Goal: Information Seeking & Learning: Learn about a topic

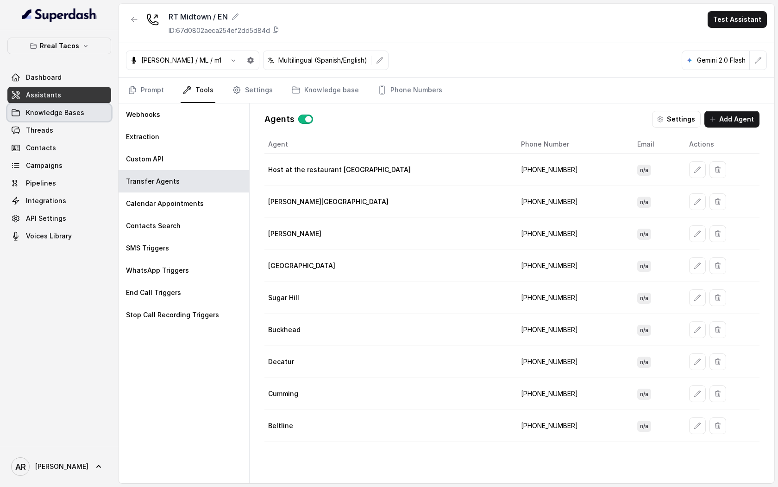
click at [85, 118] on link "Knowledge Bases" at bounding box center [59, 112] width 104 height 17
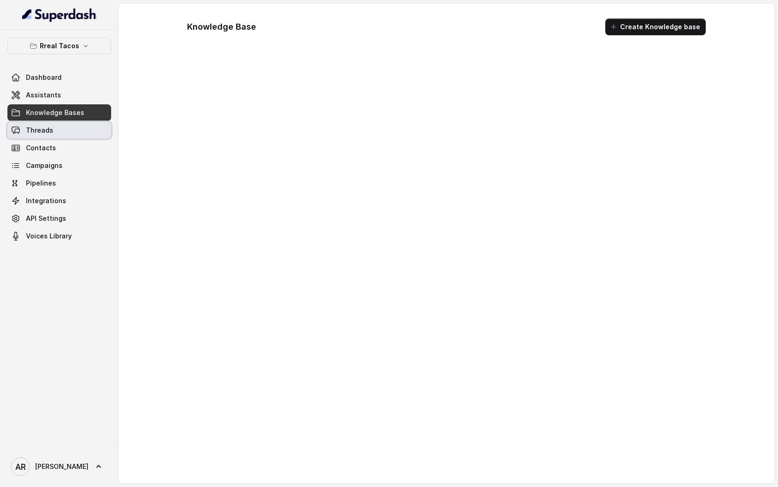
click at [84, 129] on link "Threads" at bounding box center [59, 130] width 104 height 17
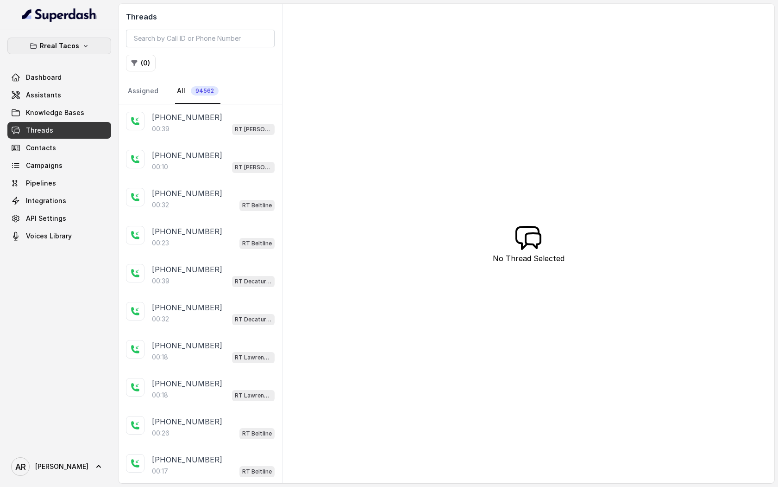
click at [92, 51] on button "Rreal Tacos" at bounding box center [59, 46] width 104 height 17
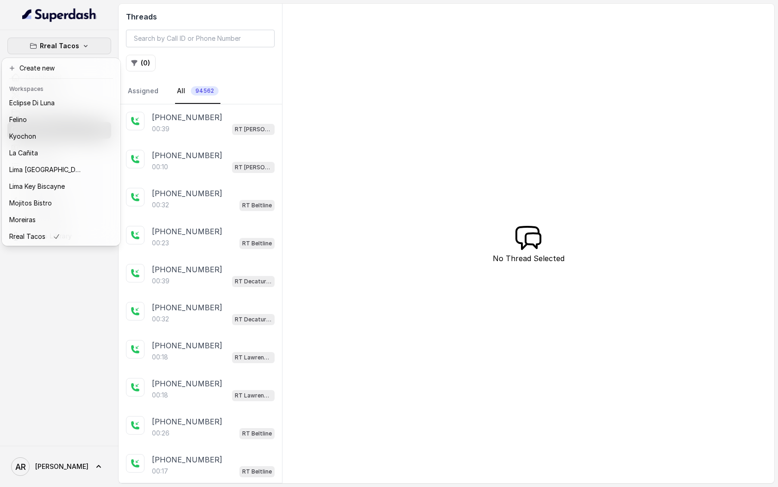
scroll to position [85, 0]
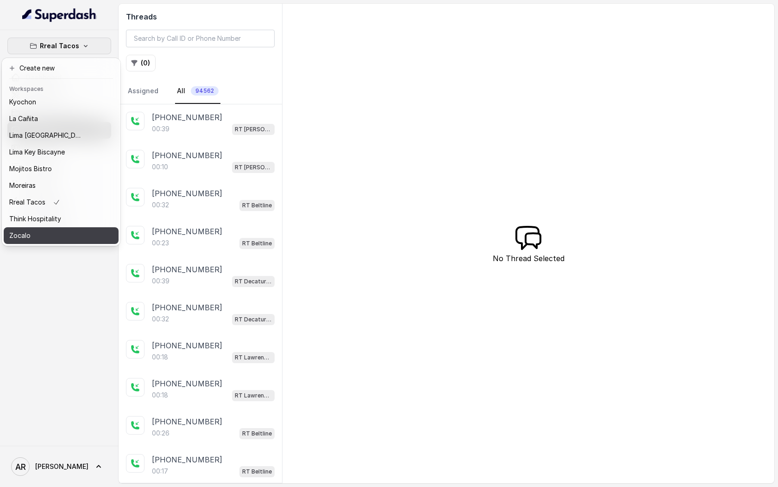
click at [57, 230] on div "Zocalo" at bounding box center [46, 235] width 74 height 11
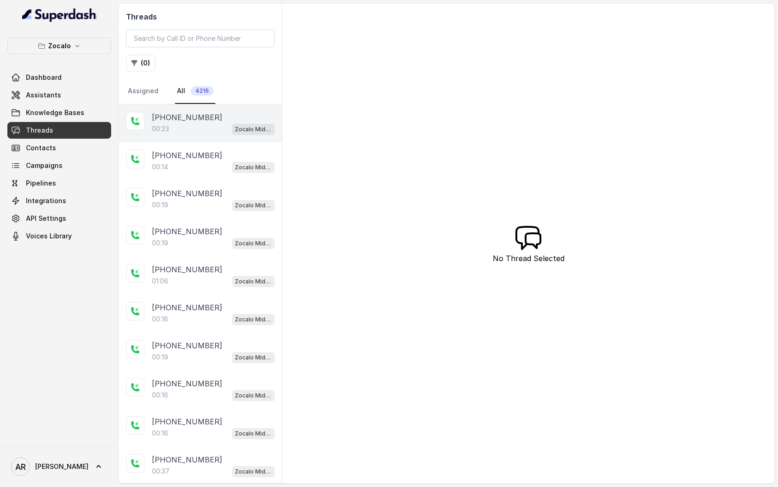
click at [148, 141] on div "[PHONE_NUMBER]:23 Zocalo Midtown / EN" at bounding box center [201, 123] width 164 height 38
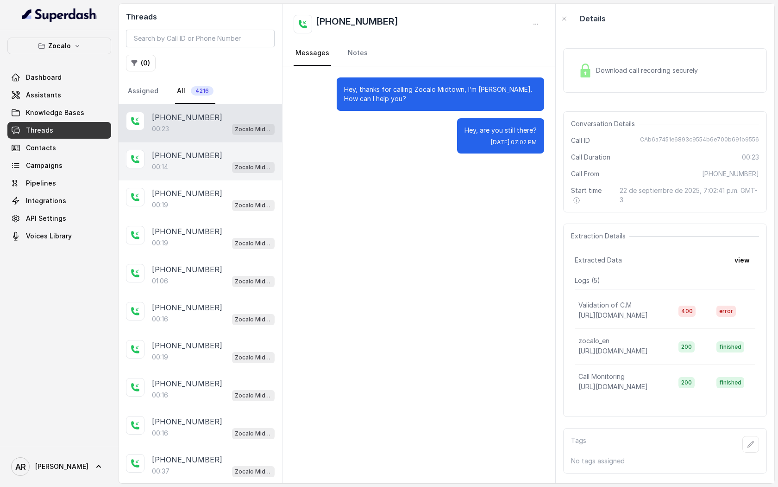
click at [188, 150] on p "[PHONE_NUMBER]" at bounding box center [187, 155] width 70 height 11
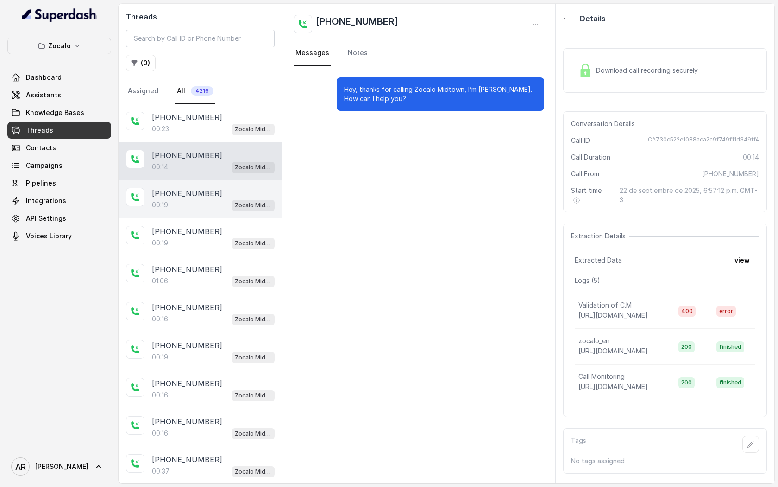
click at [191, 207] on div "00:19 Zocalo Midtown / EN" at bounding box center [213, 205] width 123 height 12
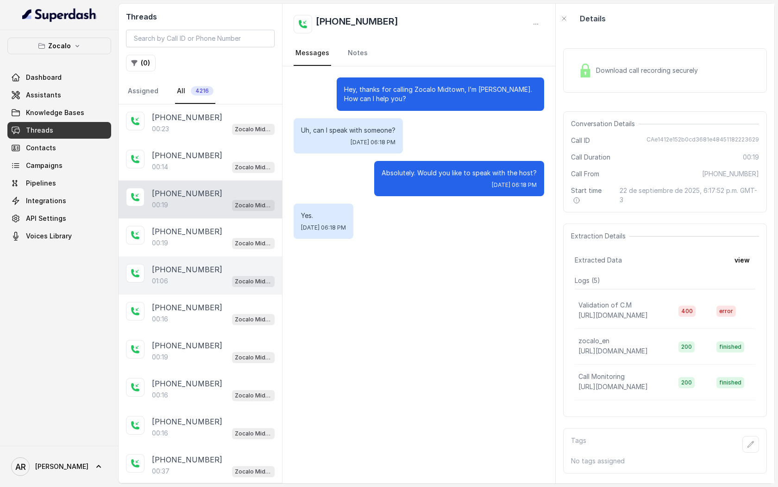
click at [197, 284] on div "01:06 Zocalo Midtown / EN" at bounding box center [213, 281] width 123 height 12
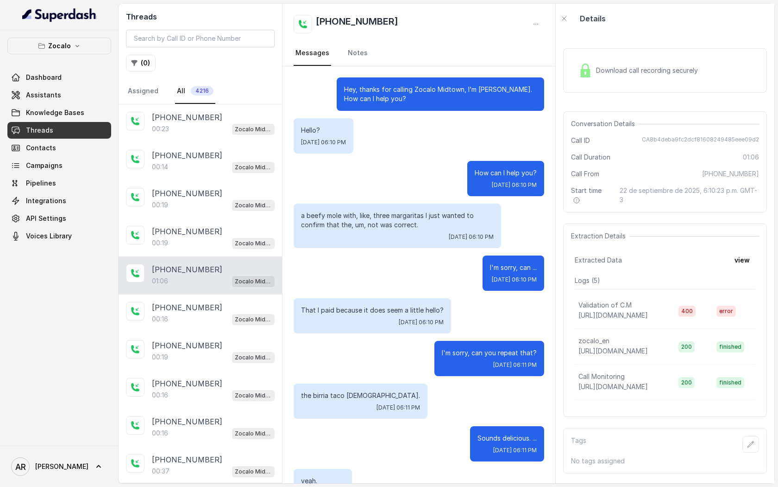
scroll to position [169, 0]
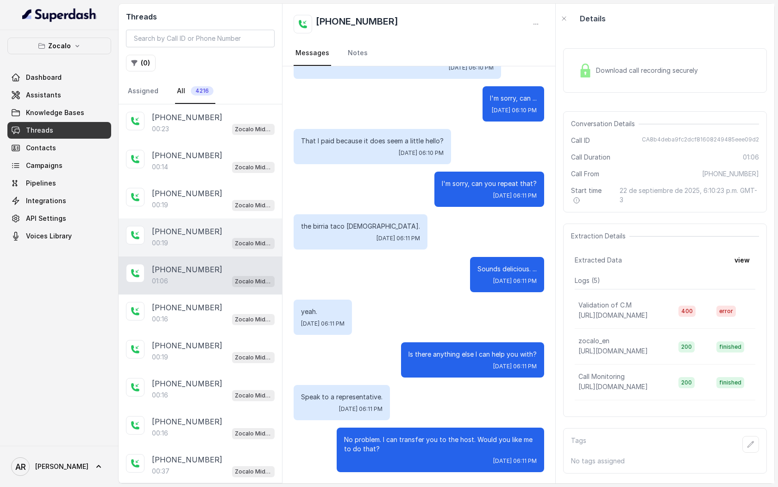
click at [204, 255] on div "[PHONE_NUMBER]:19 Zocalo Midtown / EN" at bounding box center [201, 237] width 164 height 38
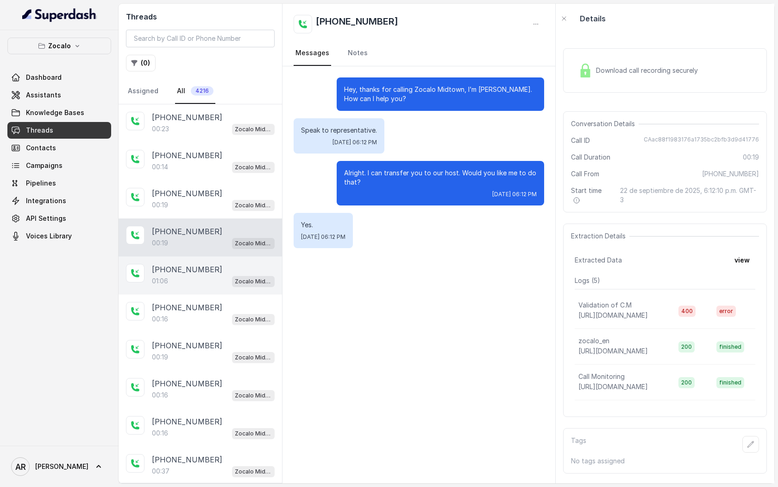
click at [224, 282] on div "01:06 Zocalo Midtown / EN" at bounding box center [213, 281] width 123 height 12
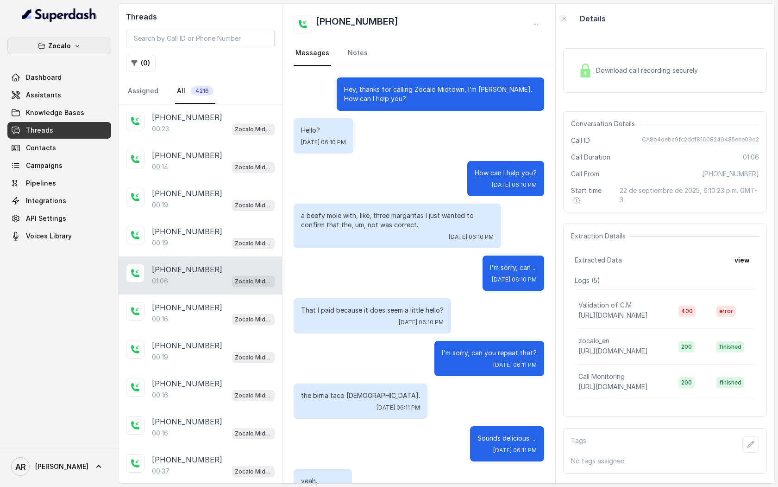
click at [71, 44] on button "Zocalo" at bounding box center [59, 46] width 104 height 17
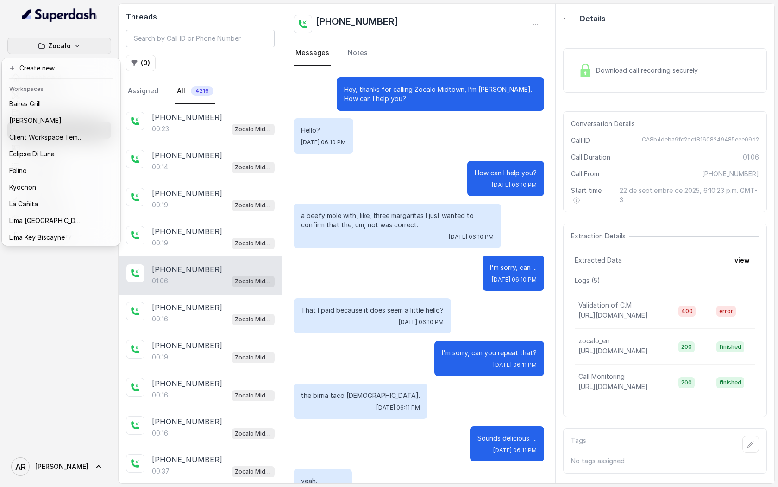
click at [524, 284] on div "Zocalo Dashboard Assistants Knowledge Bases Threads Contacts Campaigns Pipeline…" at bounding box center [389, 243] width 778 height 487
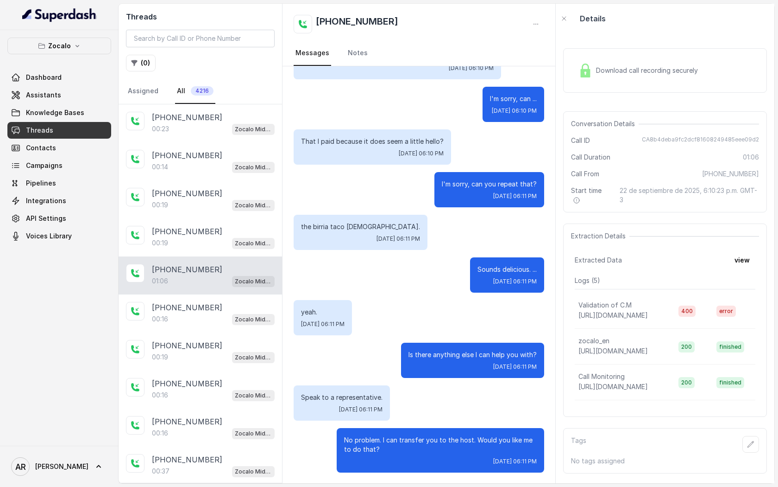
scroll to position [169, 0]
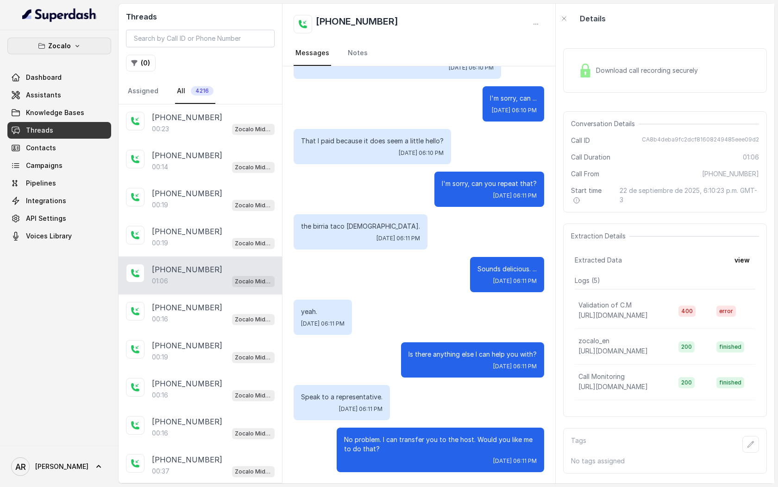
click at [88, 45] on button "Zocalo" at bounding box center [59, 46] width 104 height 17
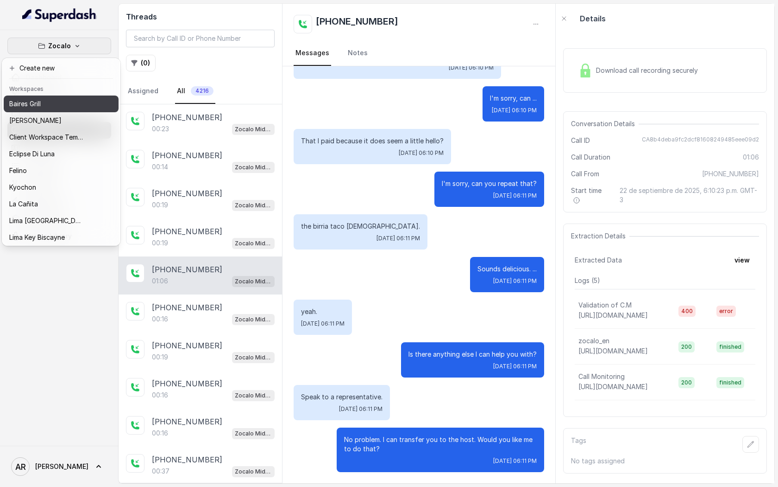
click at [61, 107] on div "Baires Grill" at bounding box center [46, 103] width 74 height 11
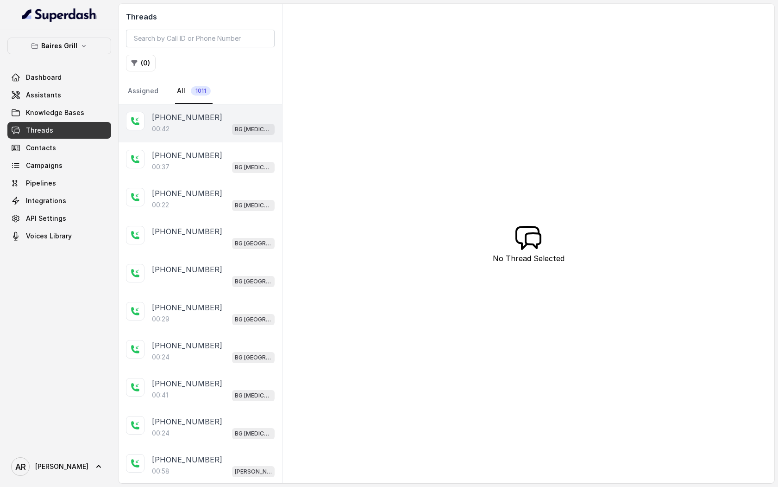
click at [265, 141] on div "[PHONE_NUMBER]:42 BG [MEDICAL_DATA]" at bounding box center [201, 123] width 164 height 38
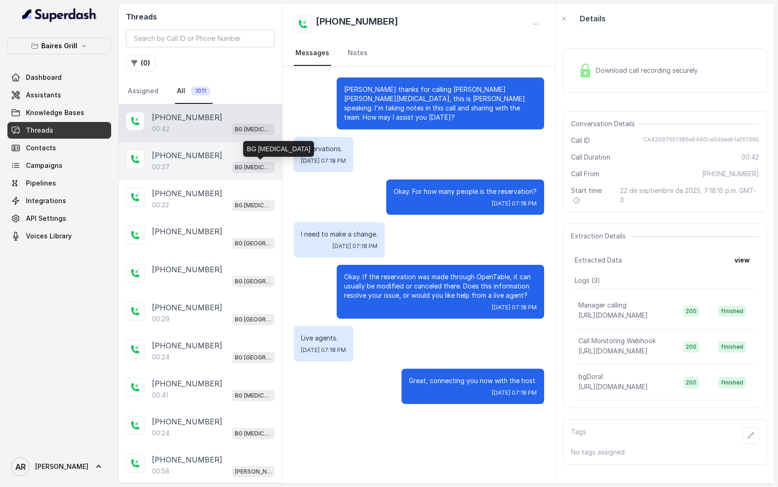
click at [255, 163] on p "BG [MEDICAL_DATA]" at bounding box center [253, 167] width 37 height 9
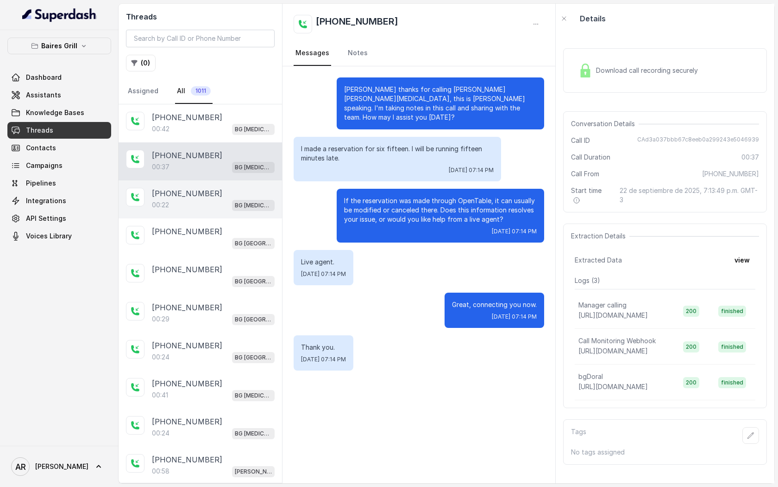
click at [246, 188] on div "[PHONE_NUMBER]" at bounding box center [213, 193] width 123 height 11
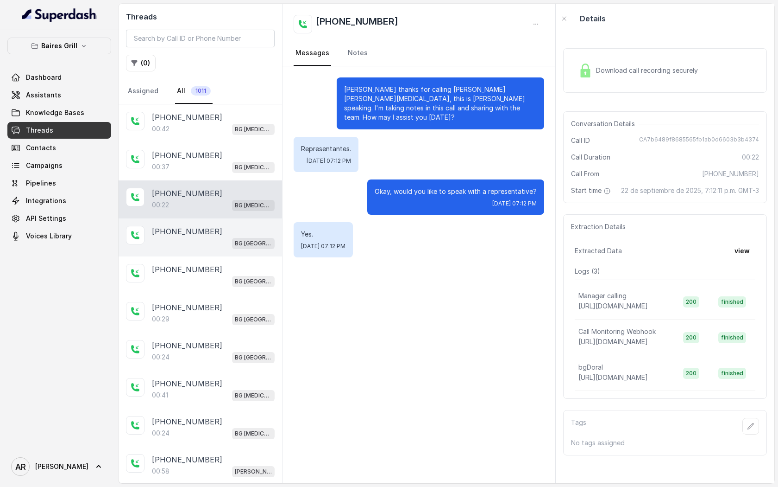
click at [240, 224] on div "[PHONE_NUMBER] [GEOGRAPHIC_DATA]" at bounding box center [201, 237] width 164 height 38
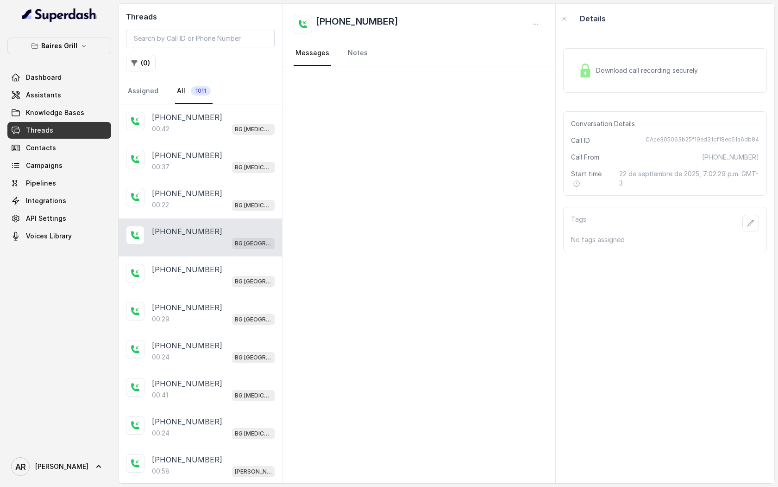
scroll to position [25, 0]
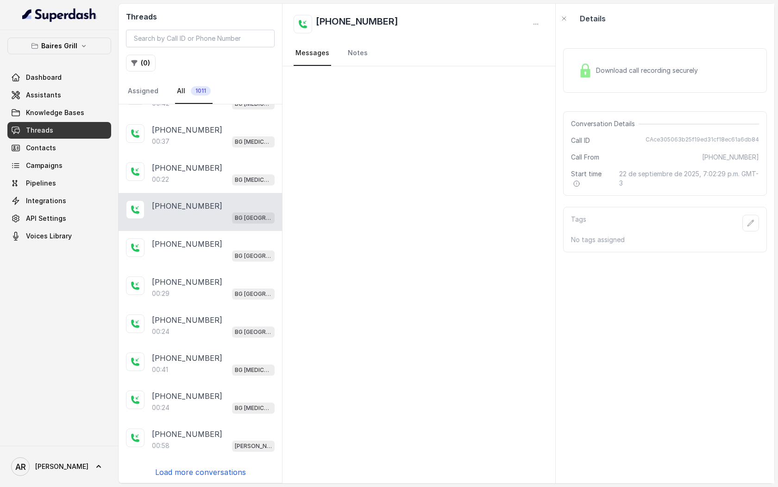
click at [240, 224] on div "[PHONE_NUMBER] [GEOGRAPHIC_DATA]" at bounding box center [201, 212] width 164 height 38
click at [235, 244] on div "[PHONE_NUMBER]" at bounding box center [213, 243] width 123 height 11
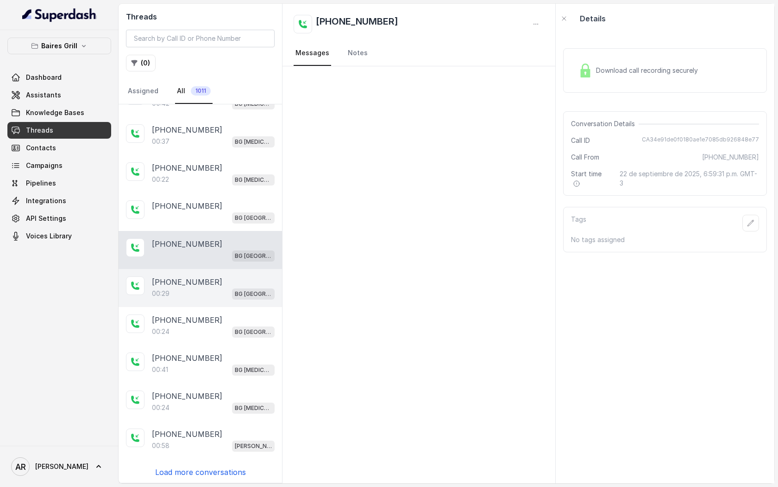
click at [226, 282] on div "[PHONE_NUMBER]" at bounding box center [213, 281] width 123 height 11
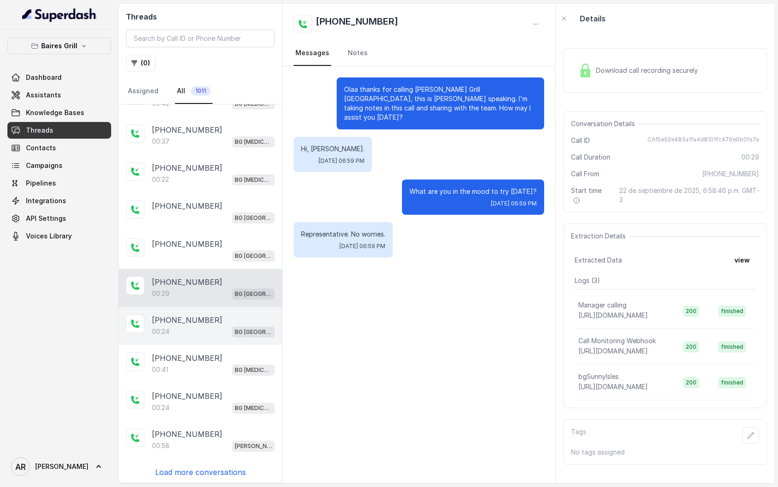
click at [210, 329] on div "00:24 [GEOGRAPHIC_DATA]" at bounding box center [213, 331] width 123 height 12
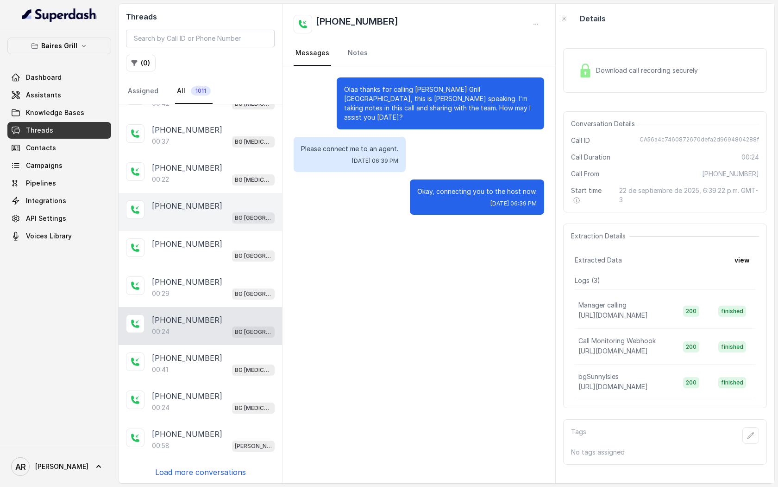
click at [245, 213] on p "BG [GEOGRAPHIC_DATA]" at bounding box center [253, 217] width 37 height 9
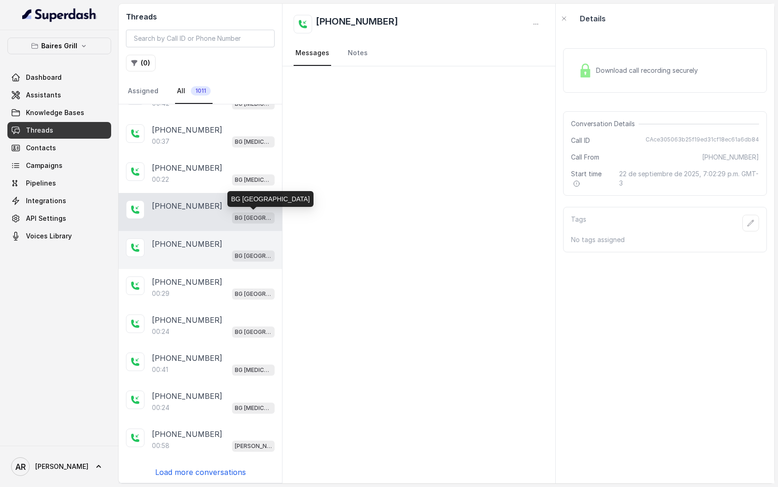
click at [243, 238] on div "[PHONE_NUMBER]" at bounding box center [213, 243] width 123 height 11
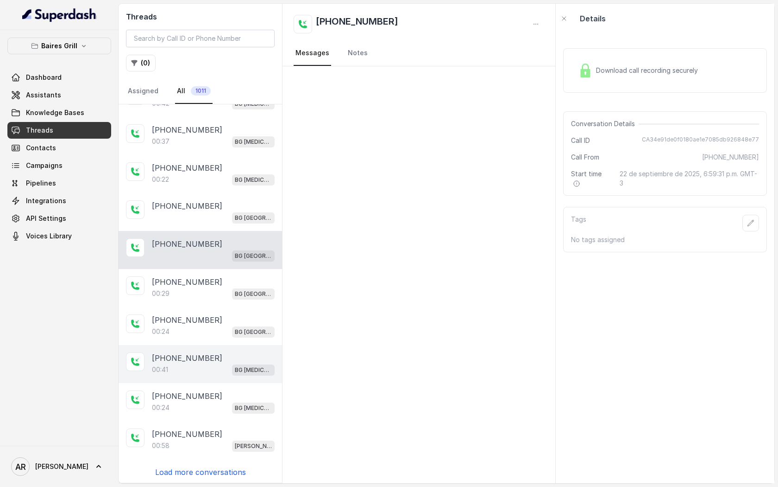
click at [223, 354] on div "[PHONE_NUMBER]" at bounding box center [213, 357] width 123 height 11
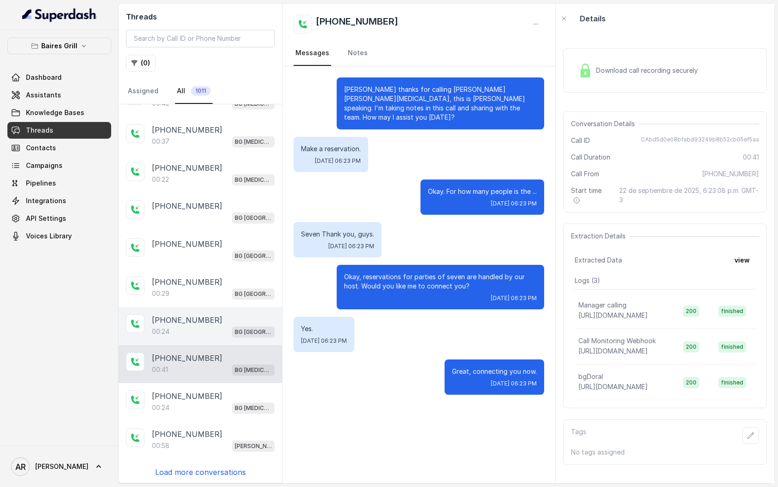
click at [224, 329] on div "00:24 [GEOGRAPHIC_DATA]" at bounding box center [213, 331] width 123 height 12
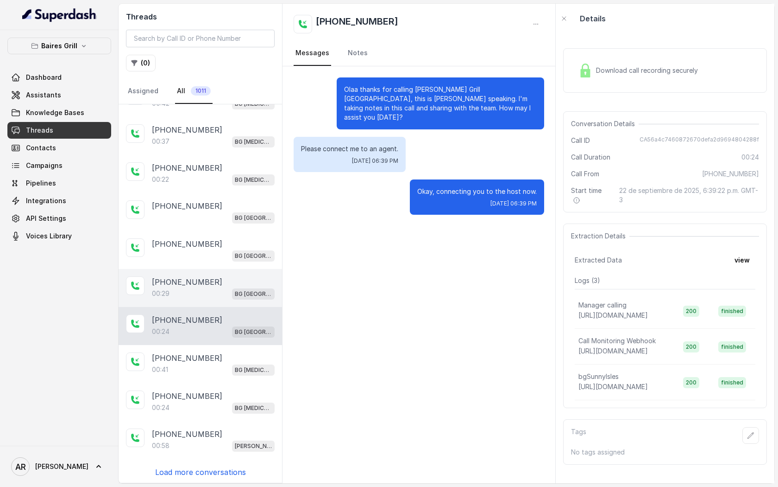
click at [224, 299] on div "[PHONE_NUMBER]:29 [GEOGRAPHIC_DATA]" at bounding box center [201, 288] width 164 height 38
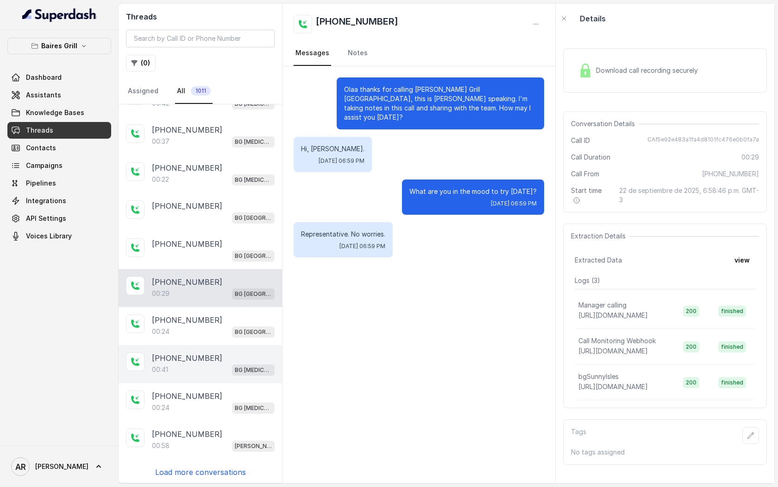
click at [216, 352] on div "[PHONE_NUMBER]" at bounding box center [213, 357] width 123 height 11
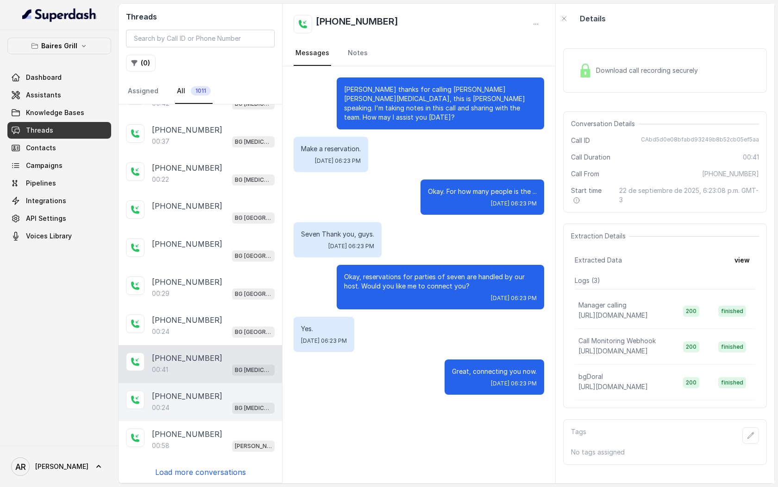
click at [202, 401] on div "00:24 BG [MEDICAL_DATA]" at bounding box center [213, 407] width 123 height 12
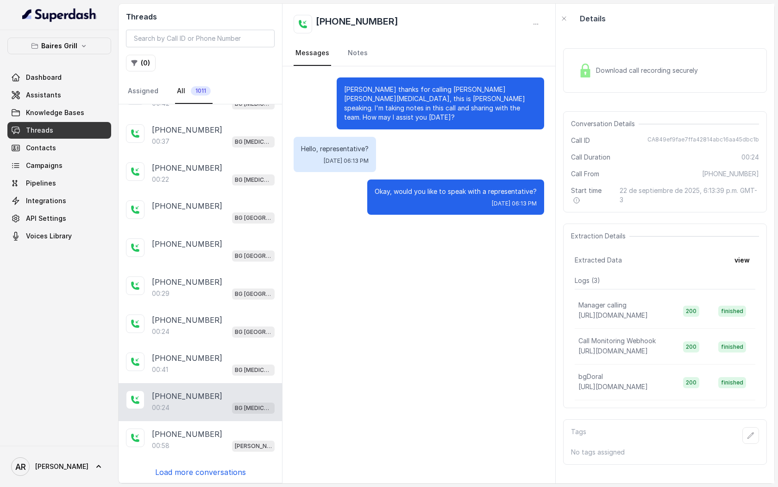
click at [191, 459] on div "[PHONE_NUMBER]:42 BG [MEDICAL_DATA] [PHONE_NUMBER]:37 BG [MEDICAL_DATA] [PHONE_…" at bounding box center [201, 293] width 164 height 378
click at [191, 466] on p "Load more conversations" at bounding box center [200, 471] width 91 height 11
click at [200, 439] on div "00:58 [PERSON_NAME]" at bounding box center [213, 445] width 123 height 12
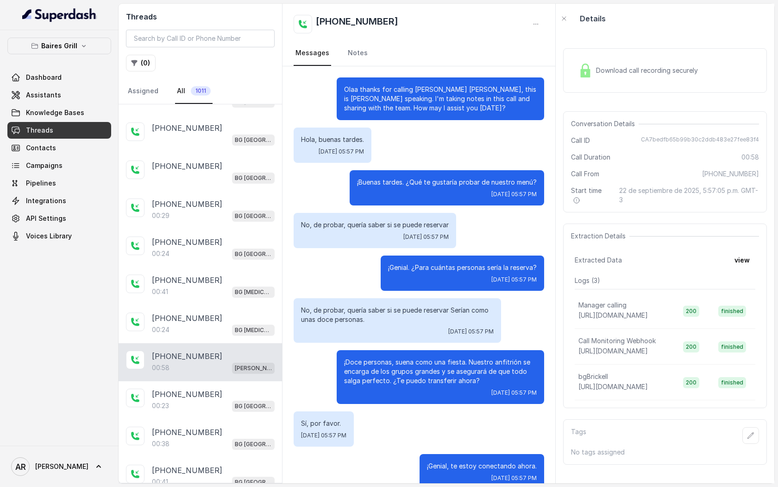
scroll to position [17, 0]
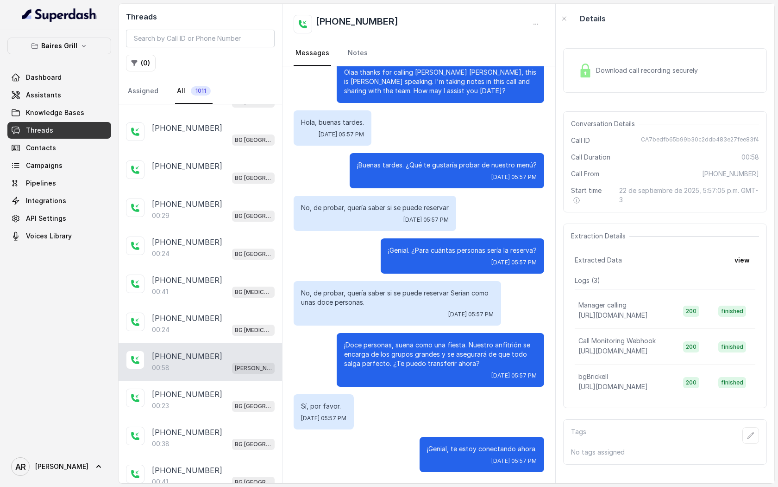
click at [602, 67] on span "Download call recording securely" at bounding box center [649, 70] width 106 height 9
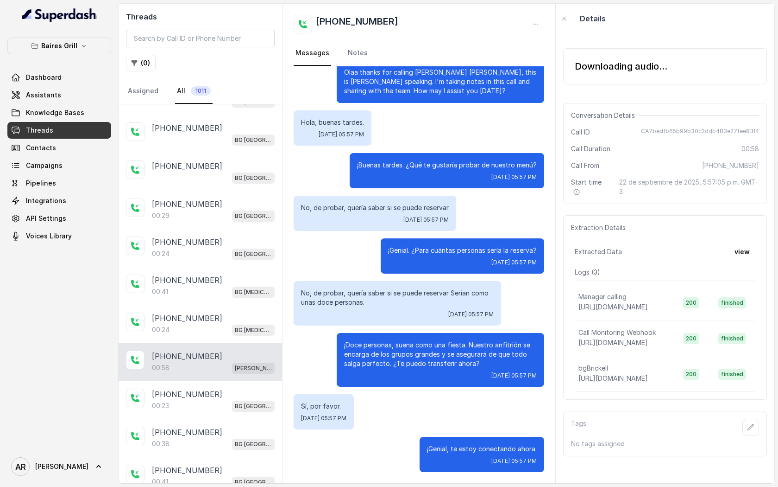
scroll to position [0, 0]
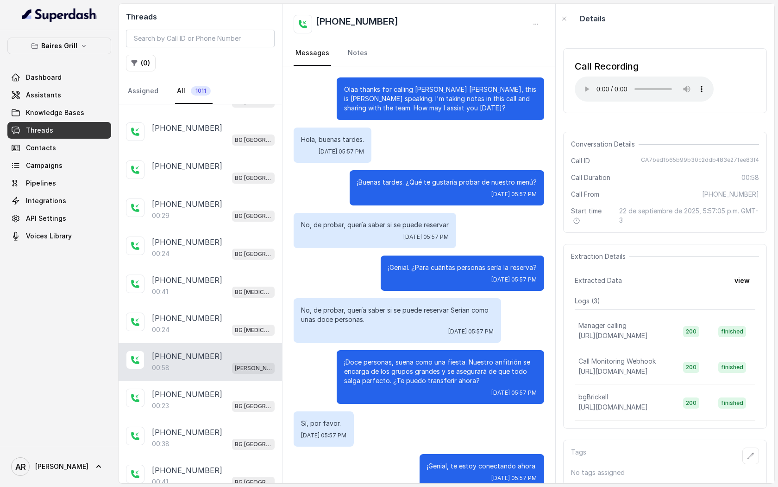
click at [573, 76] on div "Call Recording Your browser does not support the audio element." at bounding box center [665, 80] width 204 height 65
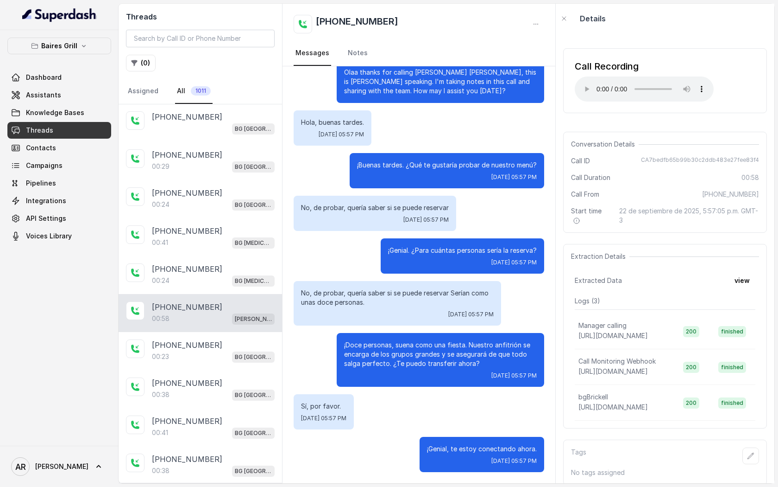
scroll to position [153, 0]
click at [220, 361] on div "[PHONE_NUMBER]:23 [GEOGRAPHIC_DATA]" at bounding box center [201, 350] width 164 height 38
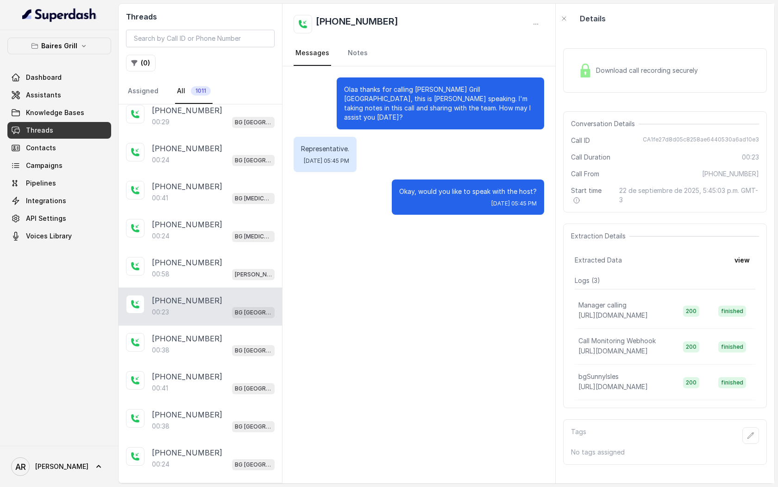
scroll to position [197, 0]
click at [220, 363] on div "[PHONE_NUMBER]:[GEOGRAPHIC_DATA]" at bounding box center [201, 382] width 164 height 38
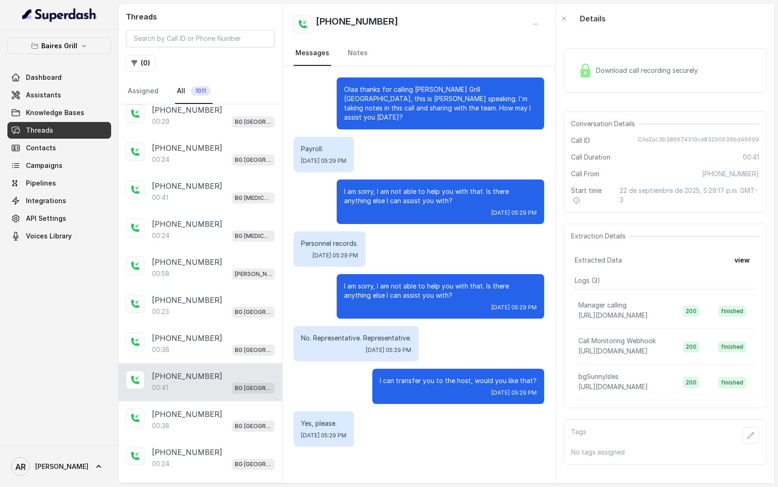
click at [567, 54] on div "Download call recording securely" at bounding box center [665, 70] width 204 height 44
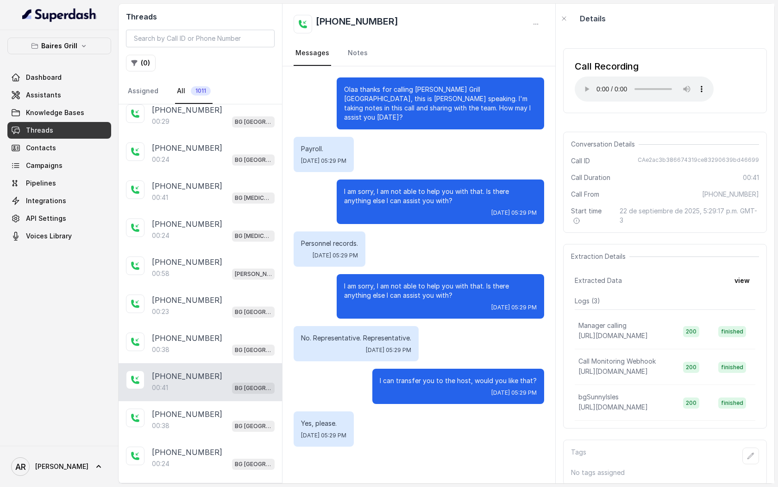
click at [615, 136] on div "Conversation Details Call ID CAe2ac3b386674319ce83290639bd46699 Call Duration 0…" at bounding box center [665, 182] width 204 height 101
click at [622, 192] on div "Call From [PHONE_NUMBER]" at bounding box center [665, 194] width 188 height 9
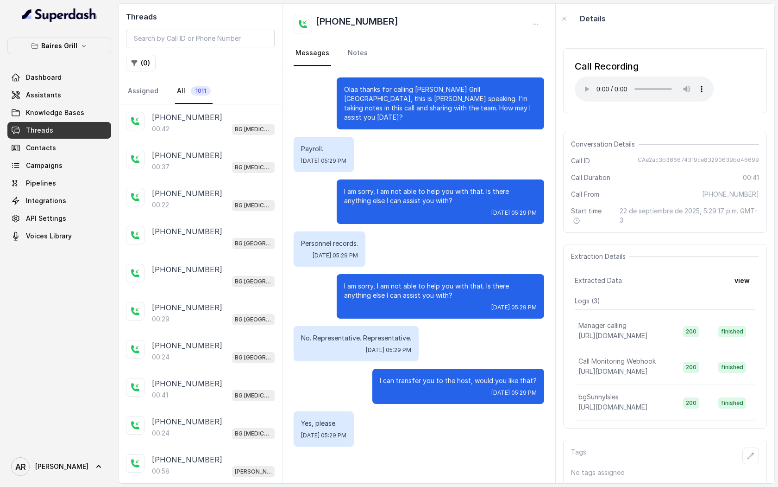
click at [345, 94] on p "Olaa thanks for calling [PERSON_NAME] Grill [GEOGRAPHIC_DATA], this is [PERSON_…" at bounding box center [440, 103] width 193 height 37
click at [348, 80] on div "Olaa thanks for calling [PERSON_NAME] Grill [GEOGRAPHIC_DATA], this is [PERSON_…" at bounding box center [441, 103] width 208 height 52
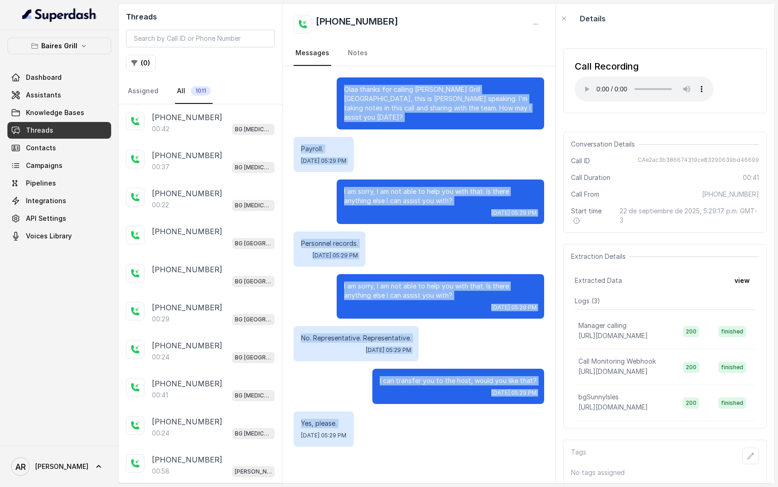
drag, startPoint x: 346, startPoint y: 84, endPoint x: 515, endPoint y: 422, distance: 377.4
click at [515, 422] on div "Olaa thanks for calling [PERSON_NAME] Grill [GEOGRAPHIC_DATA], this is [PERSON_…" at bounding box center [419, 261] width 273 height 391
copy div "Olaa thanks for calling [PERSON_NAME] Grill [GEOGRAPHIC_DATA], this is [PERSON_…"
click at [457, 213] on div "I am sorry, I am not able to help you with that. Is there anything else I can a…" at bounding box center [441, 201] width 208 height 44
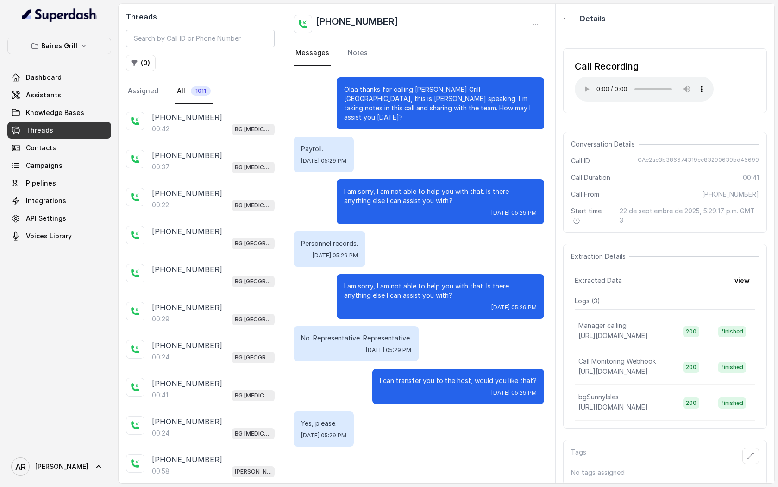
click at [517, 161] on div "Payroll. [DATE] 05:29 PM" at bounding box center [419, 154] width 251 height 35
drag, startPoint x: 642, startPoint y: 157, endPoint x: 769, endPoint y: 166, distance: 127.7
click at [772, 167] on div "Call Recording Your browser does not support the audio element. Conversation De…" at bounding box center [665, 257] width 219 height 449
click at [763, 164] on div "Conversation Details Call ID CAe2ac3b386674319ce83290639bd46699 Call Duration 0…" at bounding box center [665, 182] width 204 height 101
drag, startPoint x: 763, startPoint y: 161, endPoint x: 645, endPoint y: 157, distance: 118.2
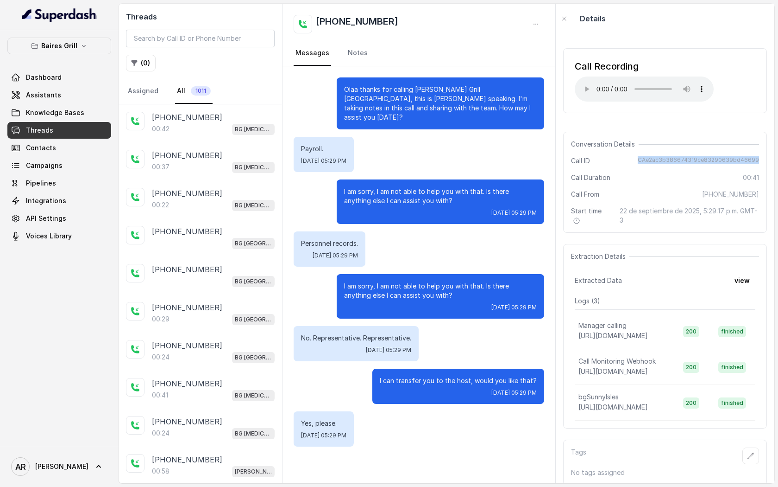
click at [645, 157] on div "Conversation Details Call ID CAe2ac3b386674319ce83290639bd46699 Call Duration 0…" at bounding box center [665, 182] width 204 height 101
click at [717, 165] on div "Conversation Details Call ID CAe2ac3b386674319ce83290639bd46699 Call Duration 0…" at bounding box center [665, 182] width 204 height 101
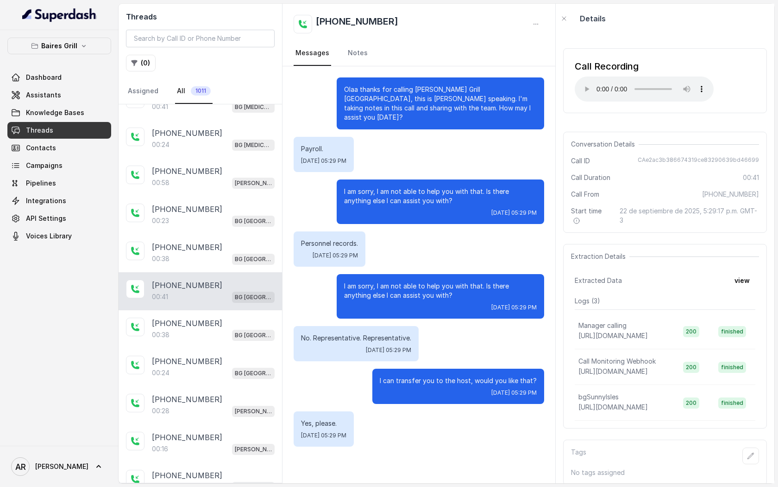
scroll to position [403, 0]
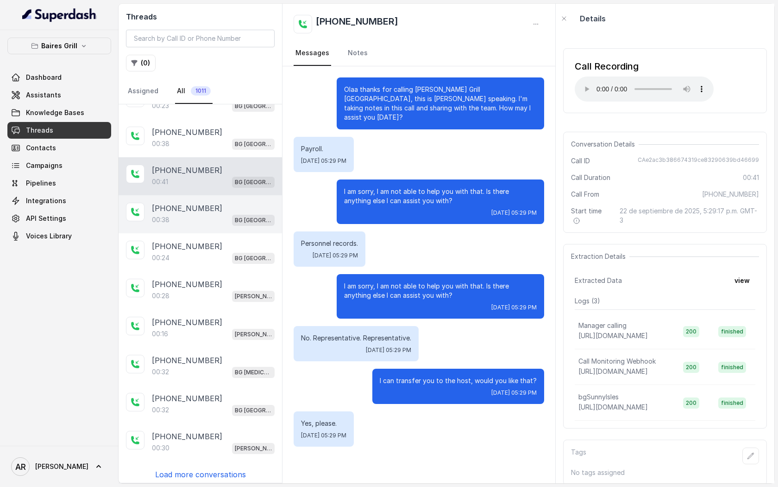
click at [243, 205] on div "[PHONE_NUMBER]" at bounding box center [213, 207] width 123 height 11
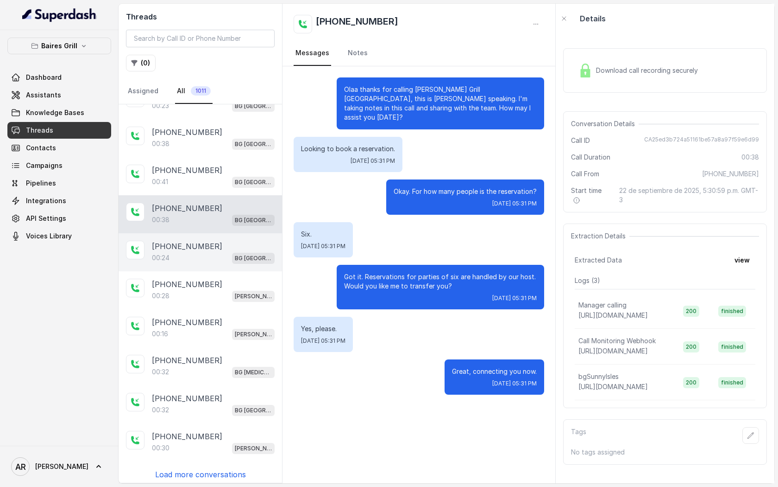
click at [233, 244] on div "[PHONE_NUMBER]" at bounding box center [213, 245] width 123 height 11
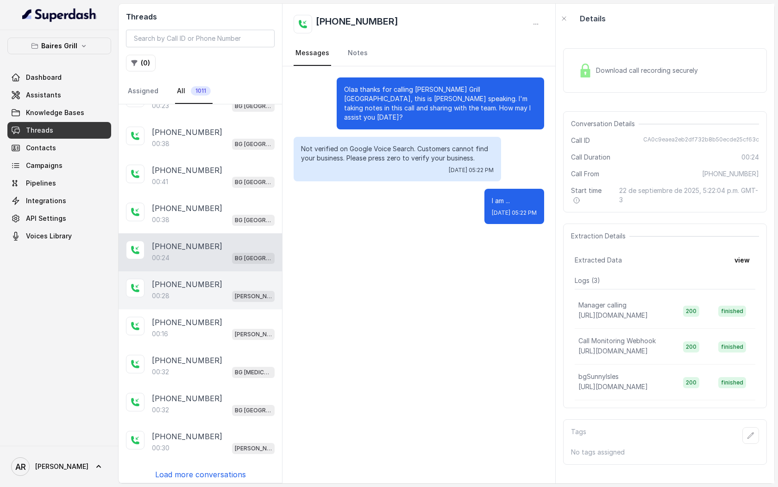
click at [222, 278] on div "[PHONE_NUMBER]" at bounding box center [213, 283] width 123 height 11
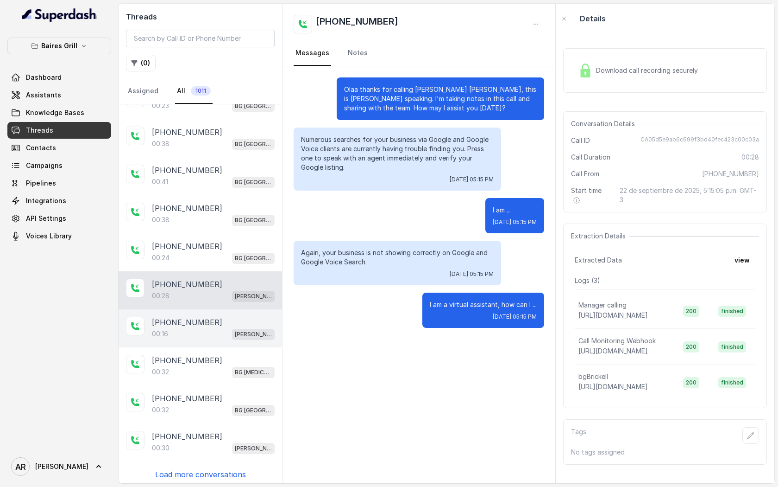
click at [227, 335] on div "00:16 [PERSON_NAME]" at bounding box center [213, 334] width 123 height 12
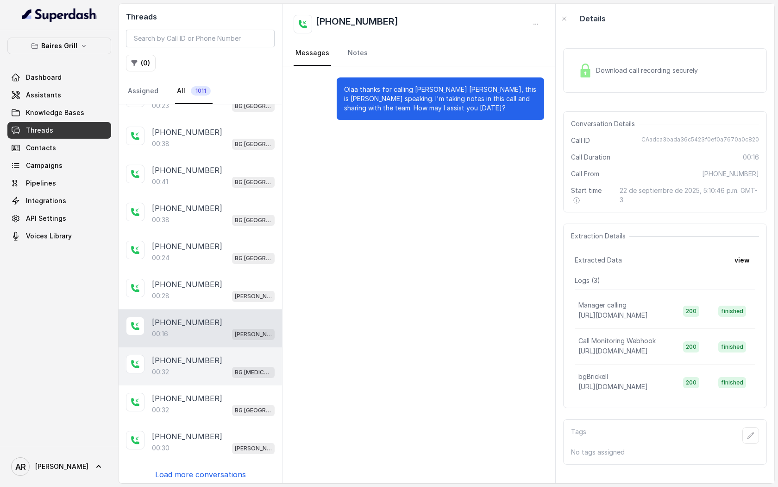
click at [221, 366] on div "00:32 BG [MEDICAL_DATA]" at bounding box center [213, 372] width 123 height 12
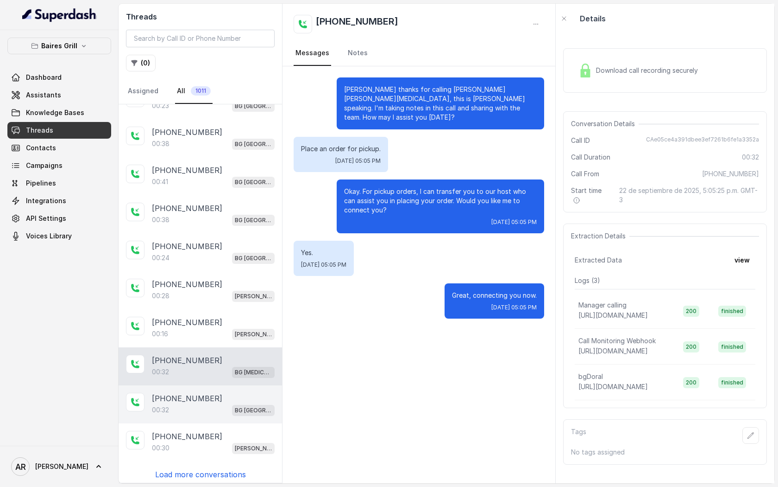
click at [213, 404] on div "00:32 [GEOGRAPHIC_DATA]" at bounding box center [213, 410] width 123 height 12
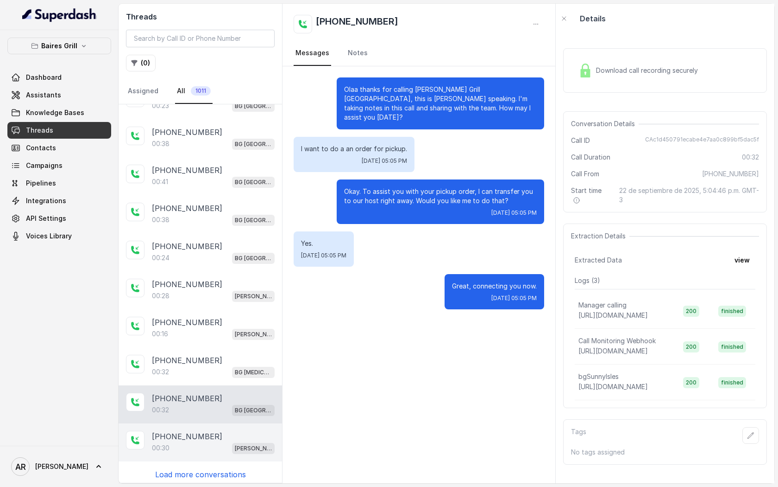
click at [202, 442] on div "00:30 [PERSON_NAME]" at bounding box center [213, 448] width 123 height 12
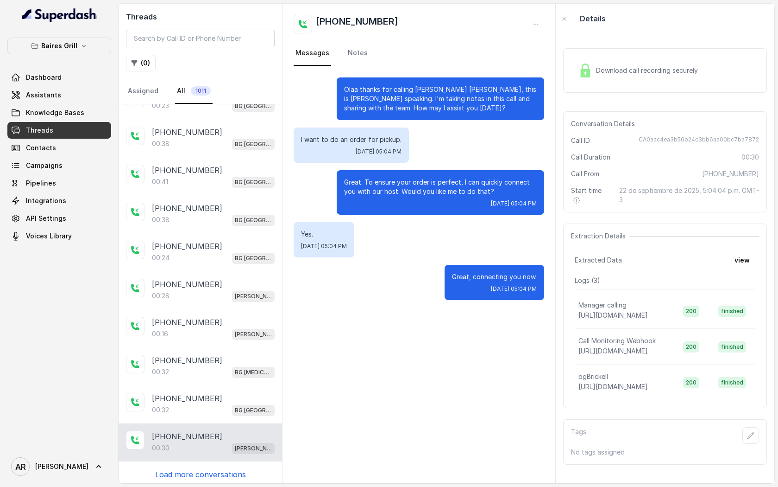
click at [202, 468] on p "Load more conversations" at bounding box center [200, 473] width 91 height 11
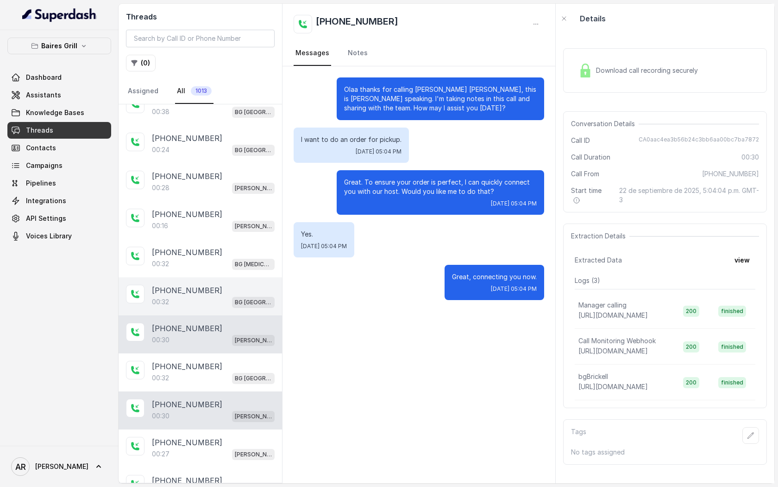
scroll to position [556, 0]
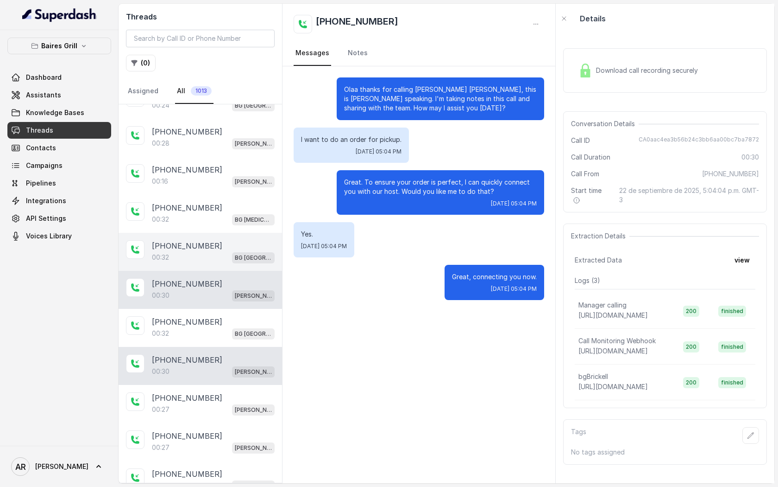
click at [215, 386] on div "[PHONE_NUMBER]:27 [PERSON_NAME]" at bounding box center [201, 404] width 164 height 38
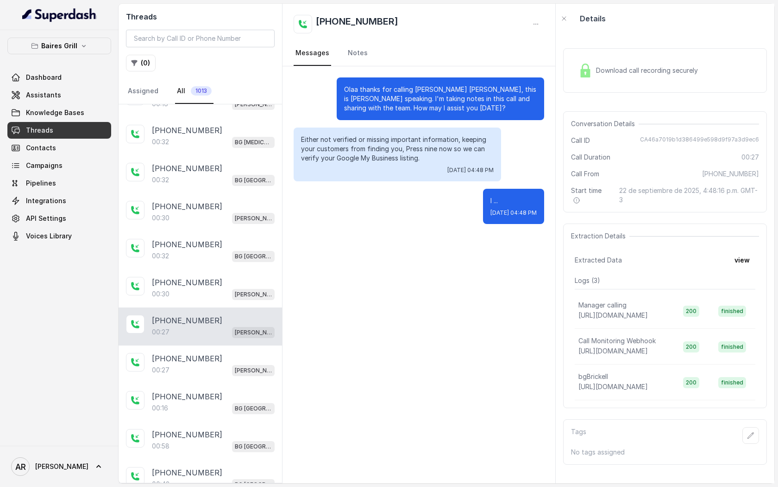
scroll to position [636, 0]
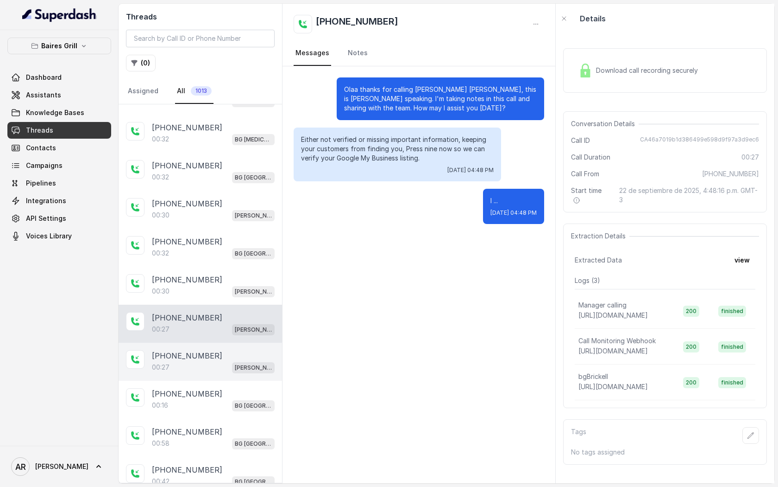
click at [226, 369] on div "[PHONE_NUMBER]:27 [PERSON_NAME]" at bounding box center [201, 361] width 164 height 38
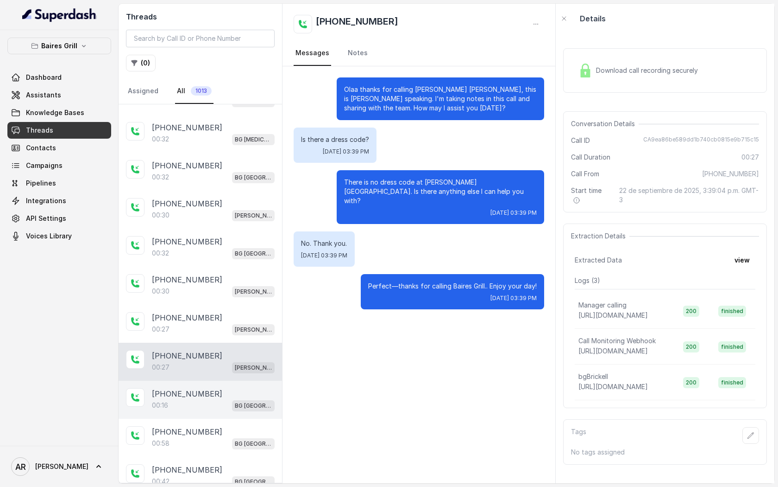
click at [218, 400] on div "00:16 [GEOGRAPHIC_DATA]" at bounding box center [213, 405] width 123 height 12
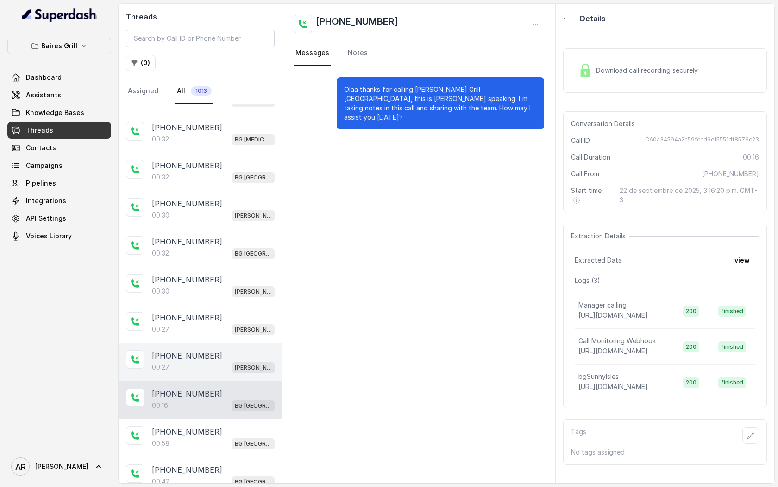
click at [215, 355] on div "[PHONE_NUMBER]" at bounding box center [213, 355] width 123 height 11
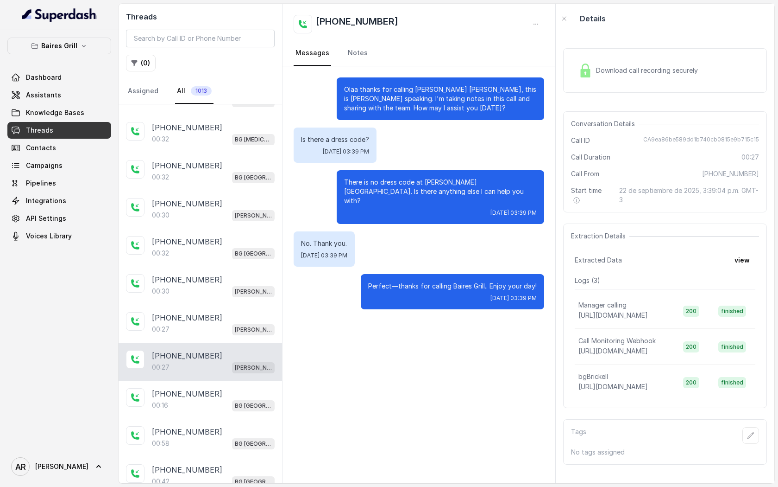
scroll to position [781, 0]
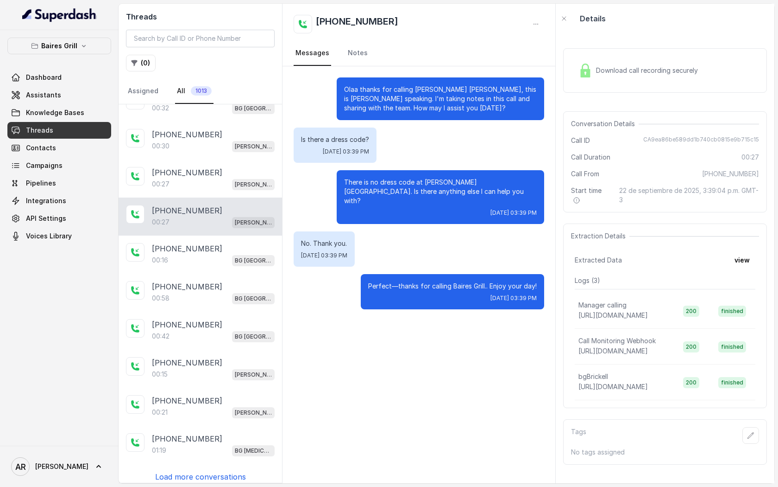
click at [219, 197] on div "[PHONE_NUMBER]:27 [PERSON_NAME]" at bounding box center [201, 216] width 164 height 38
click at [219, 236] on div "[PHONE_NUMBER]:[GEOGRAPHIC_DATA]" at bounding box center [201, 254] width 164 height 38
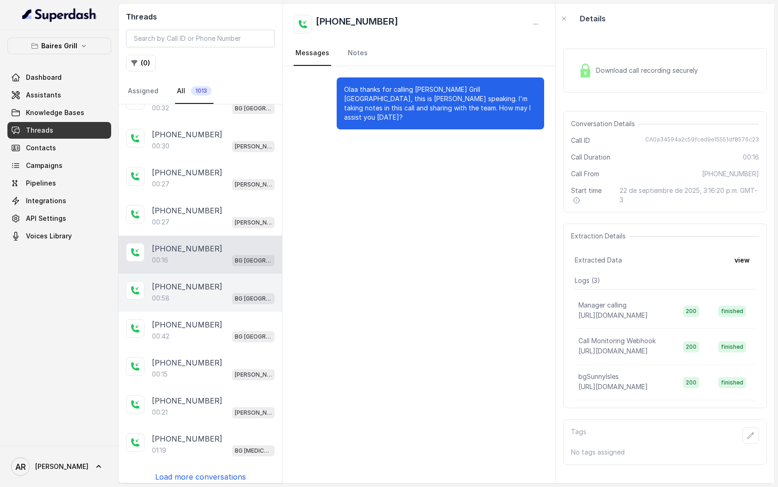
click at [218, 294] on div "00:58 [GEOGRAPHIC_DATA]" at bounding box center [213, 298] width 123 height 12
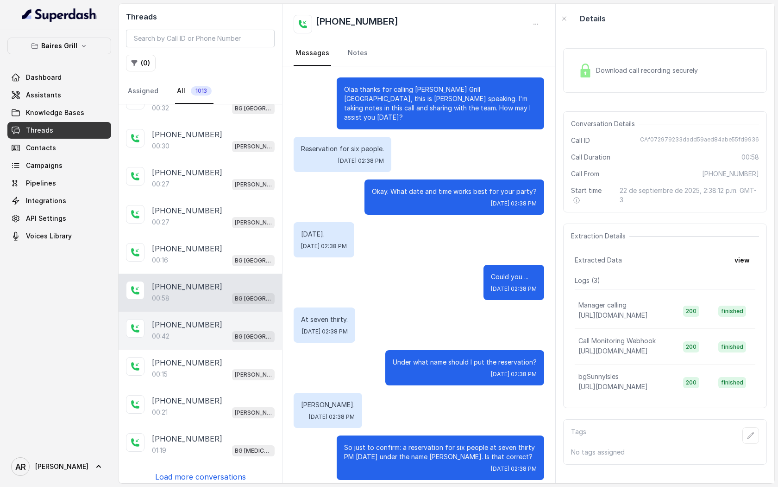
scroll to position [178, 0]
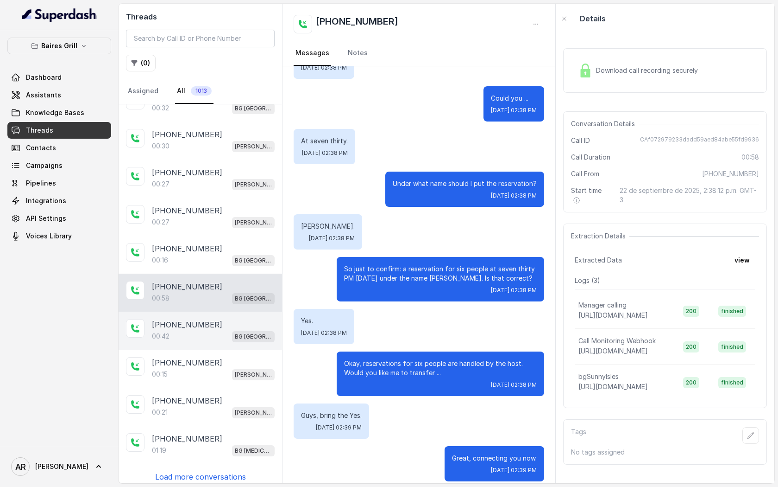
click at [215, 330] on div "00:42 [GEOGRAPHIC_DATA]" at bounding box center [213, 336] width 123 height 12
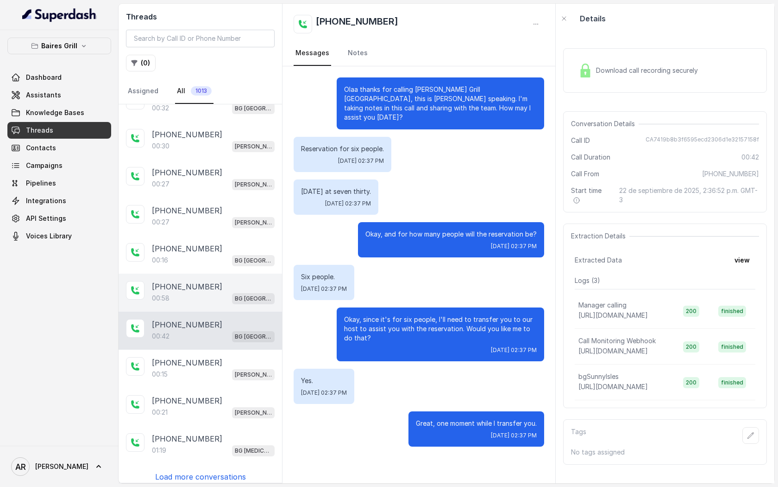
click at [223, 300] on div "[PHONE_NUMBER]:58 [GEOGRAPHIC_DATA]" at bounding box center [201, 292] width 164 height 38
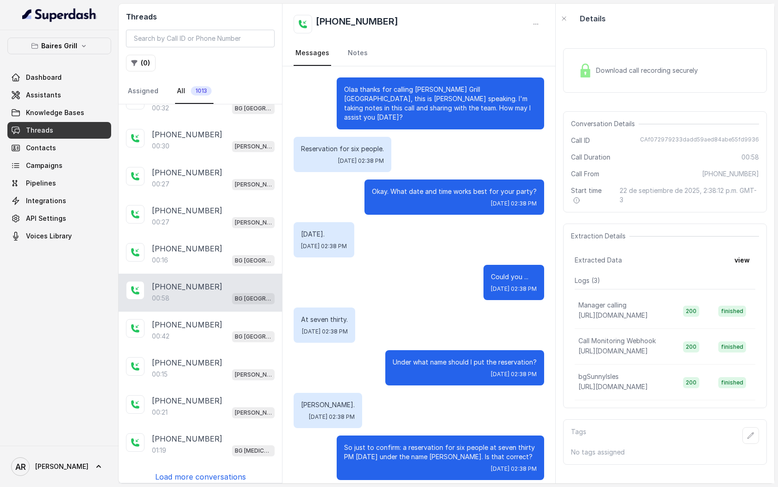
scroll to position [178, 0]
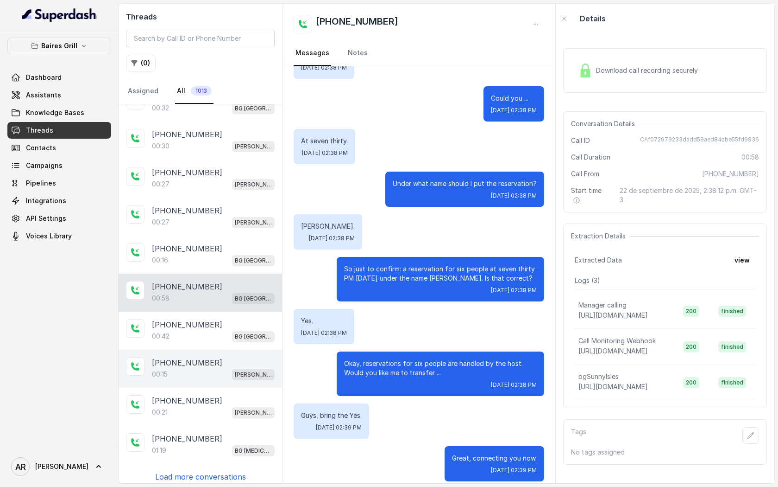
click at [228, 349] on div "[PHONE_NUMBER]:15 [PERSON_NAME]" at bounding box center [201, 368] width 164 height 38
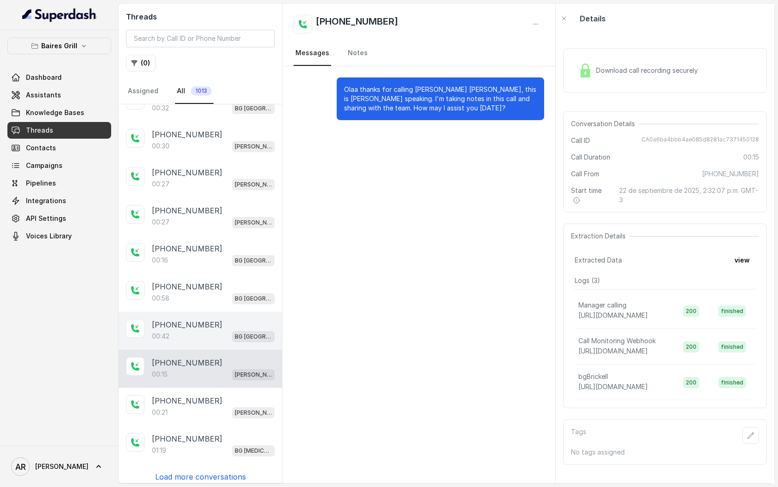
click at [228, 311] on div "[PHONE_NUMBER]:[GEOGRAPHIC_DATA]" at bounding box center [201, 330] width 164 height 38
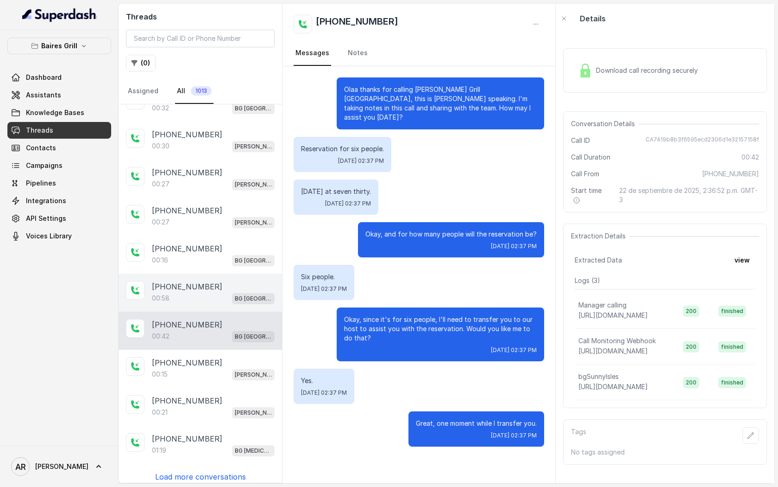
click at [227, 296] on div "00:58 [GEOGRAPHIC_DATA]" at bounding box center [213, 298] width 123 height 12
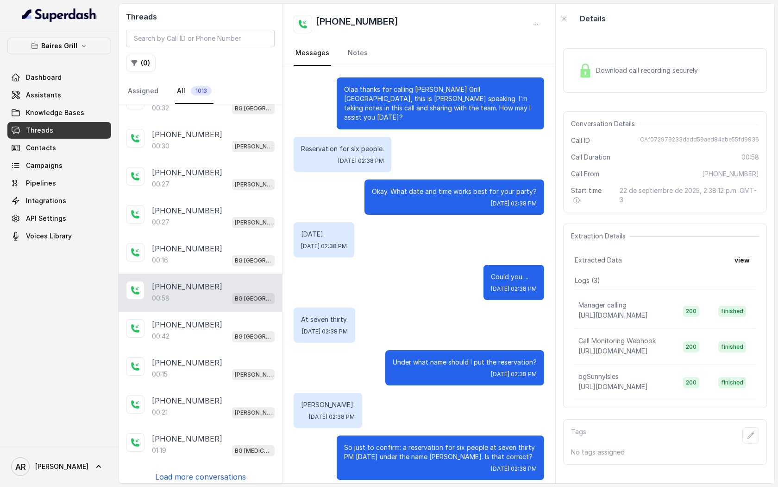
scroll to position [178, 0]
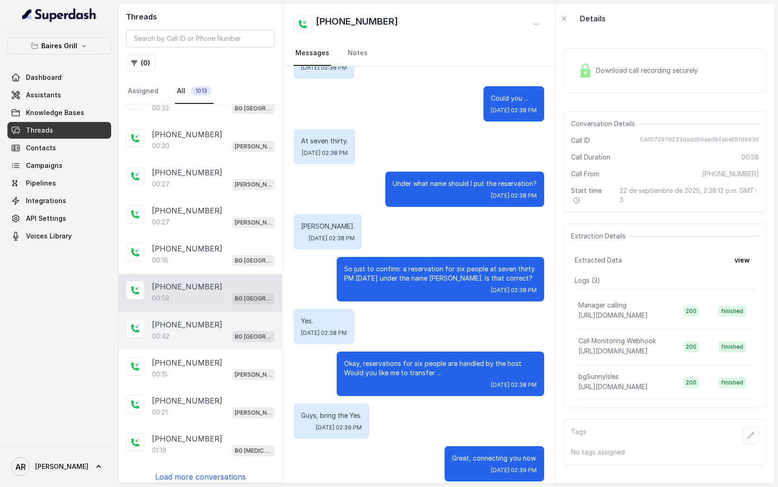
click at [248, 311] on div "[PHONE_NUMBER]:[GEOGRAPHIC_DATA]" at bounding box center [201, 330] width 164 height 38
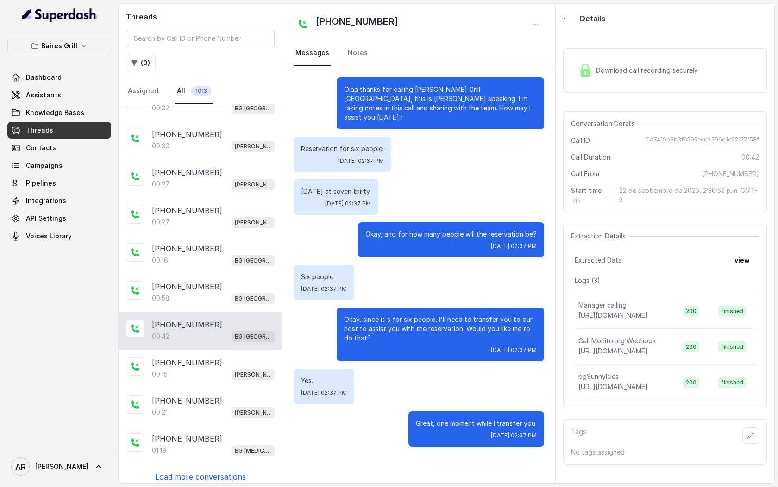
click at [217, 471] on p "Load more conversations" at bounding box center [200, 476] width 91 height 11
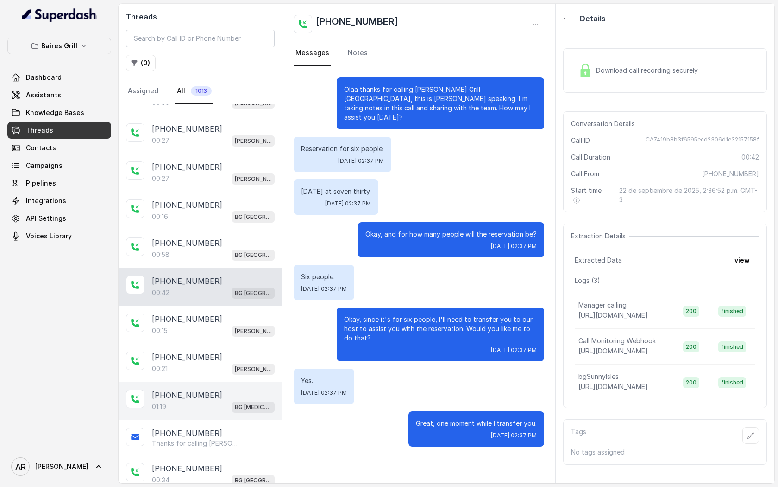
scroll to position [832, 0]
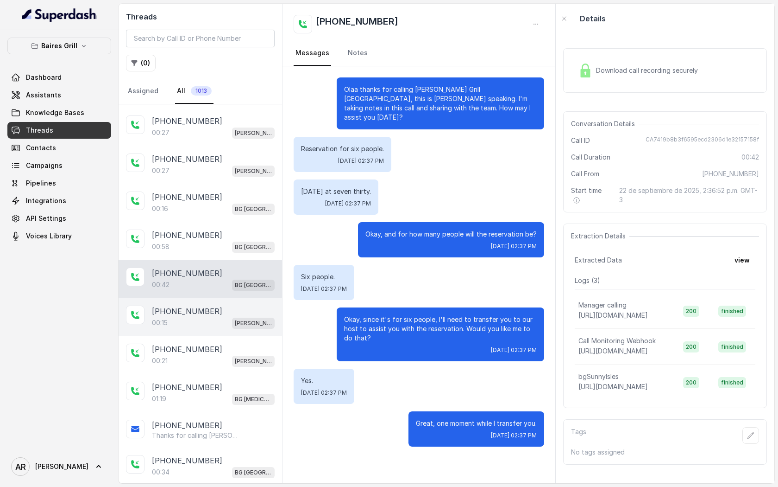
click at [210, 316] on div "00:15 [PERSON_NAME]" at bounding box center [213, 322] width 123 height 12
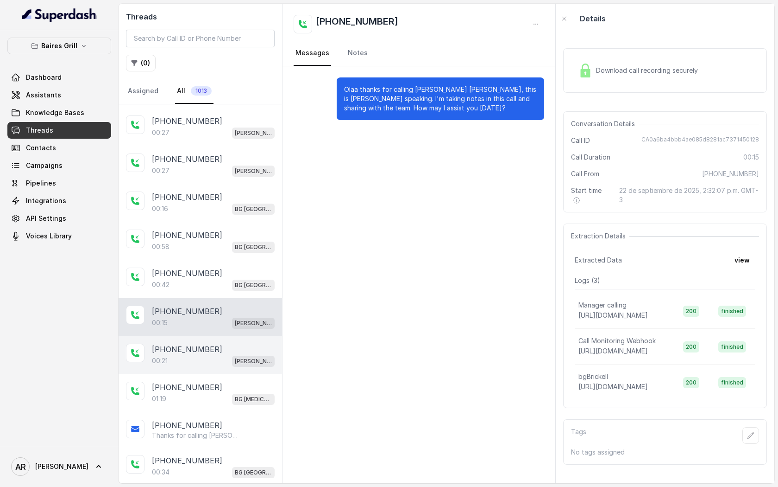
click at [209, 346] on div "[PHONE_NUMBER]" at bounding box center [213, 348] width 123 height 11
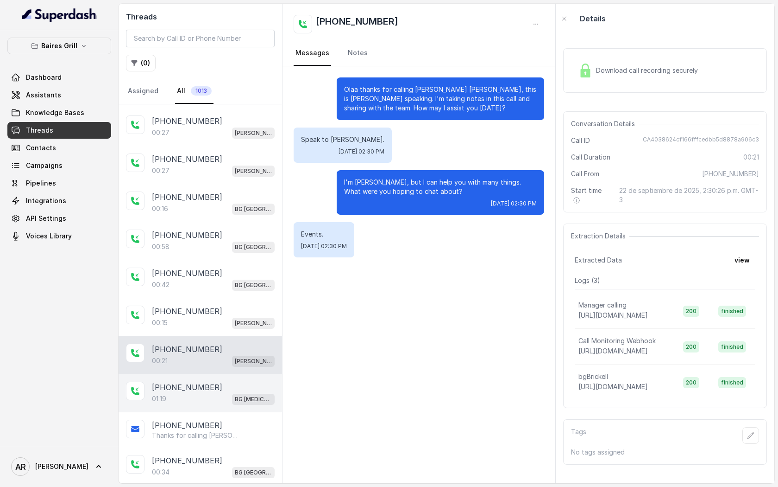
click at [202, 383] on p "[PHONE_NUMBER]" at bounding box center [187, 386] width 70 height 11
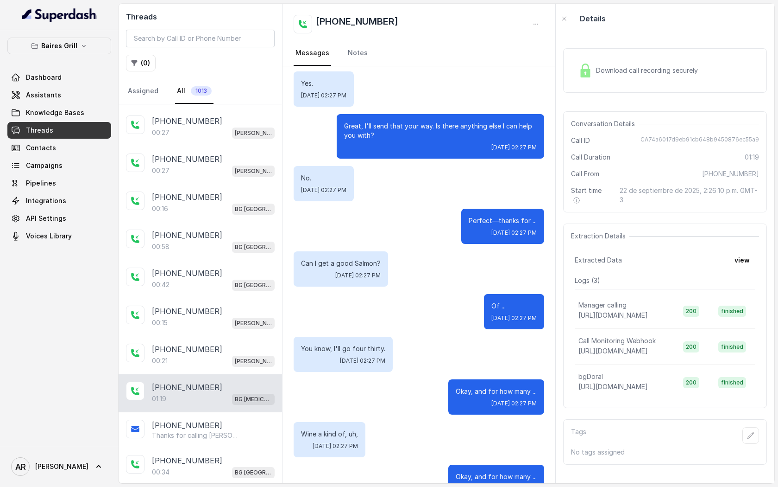
scroll to position [876, 0]
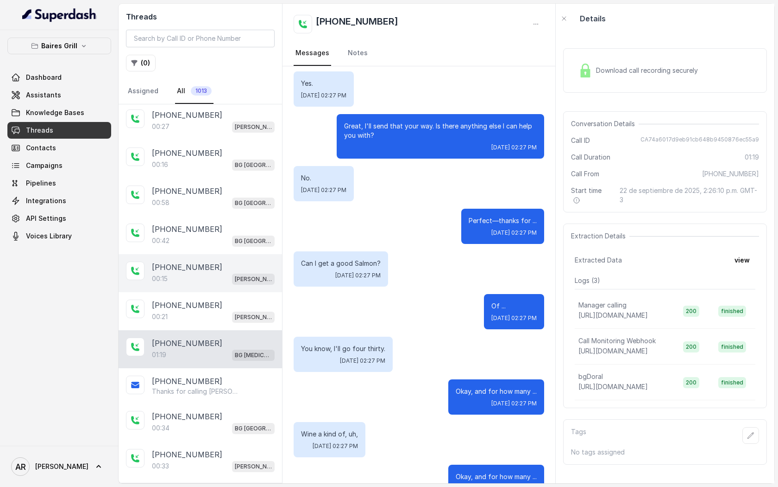
click at [226, 282] on div "[PHONE_NUMBER]:15 [PERSON_NAME]" at bounding box center [201, 273] width 164 height 38
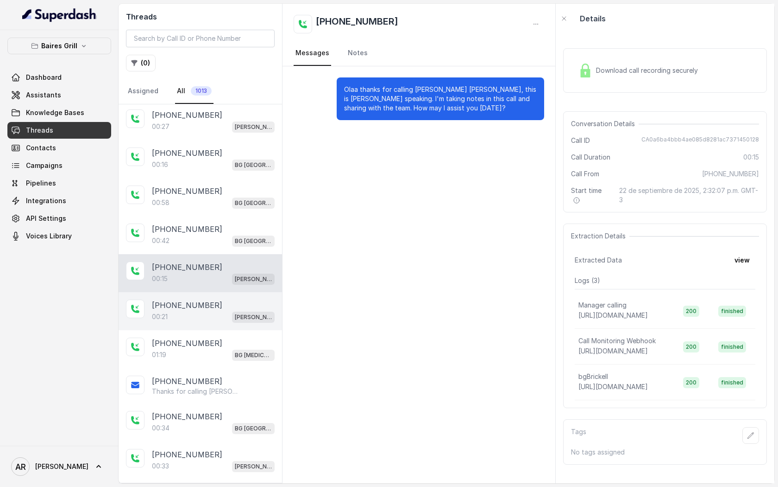
click at [225, 300] on div "[PHONE_NUMBER]" at bounding box center [213, 304] width 123 height 11
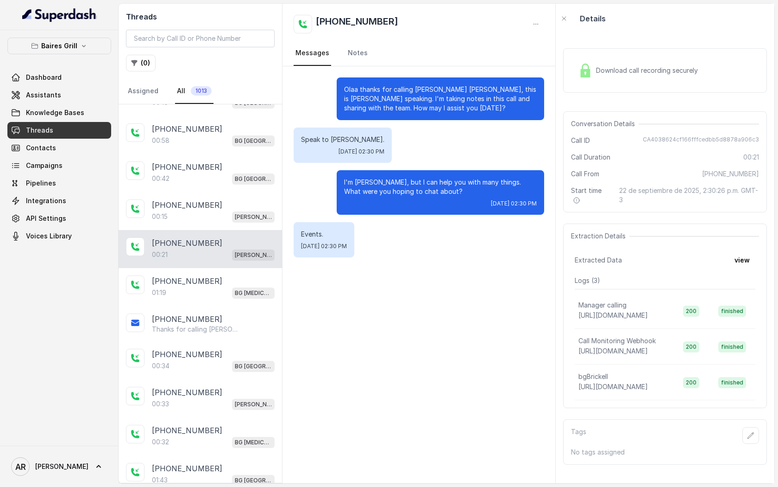
scroll to position [942, 0]
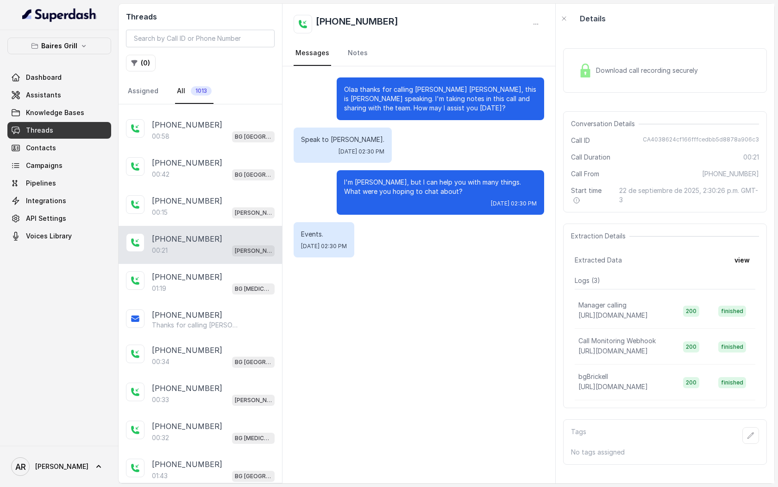
click at [224, 311] on div "[PHONE_NUMBER]" at bounding box center [213, 314] width 123 height 11
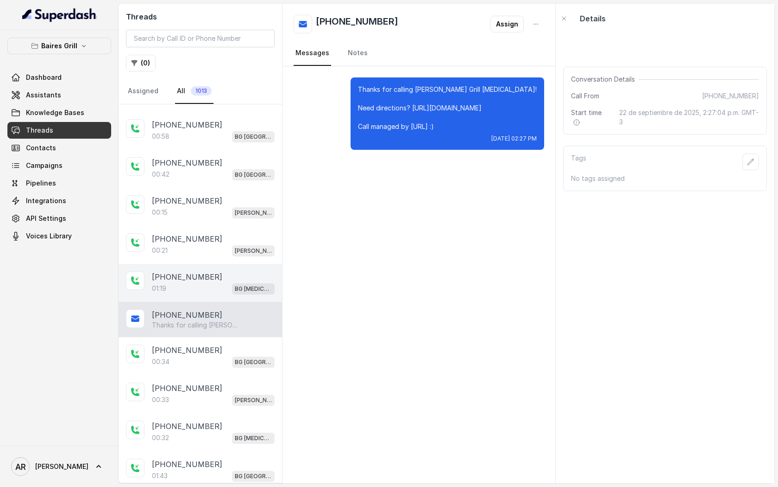
click at [228, 273] on div "[PHONE_NUMBER]" at bounding box center [213, 276] width 123 height 11
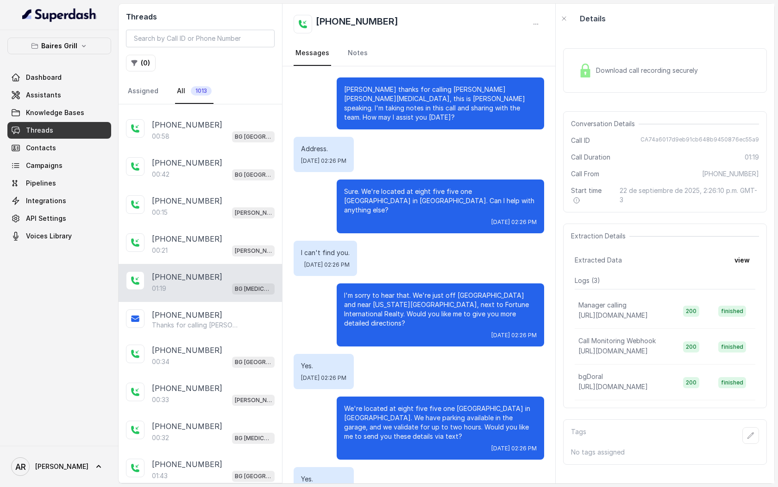
scroll to position [395, 0]
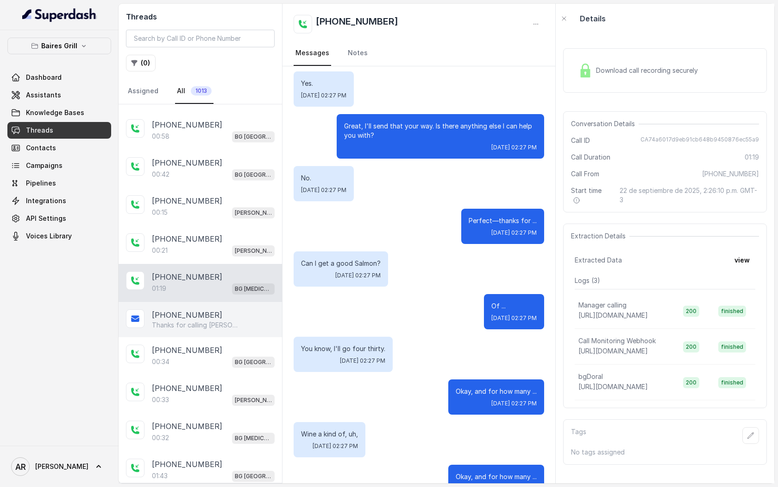
click at [215, 322] on p "Thanks for calling [PERSON_NAME] Grill [MEDICAL_DATA]! Need directions? [URL][D…" at bounding box center [196, 324] width 89 height 9
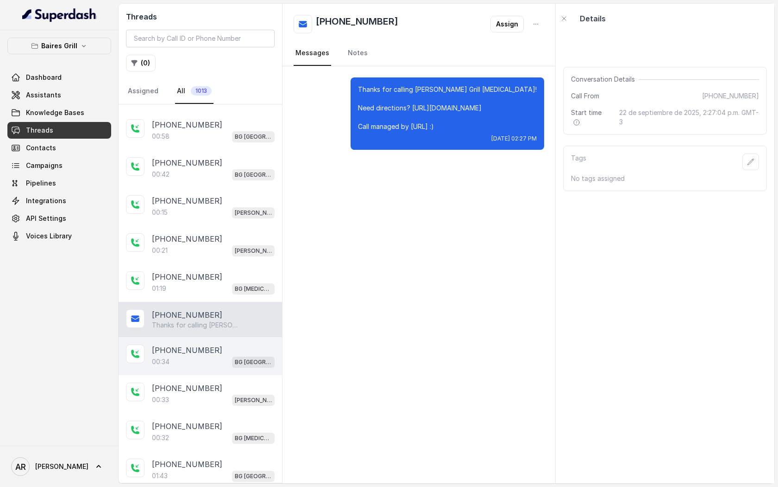
click at [210, 355] on div "00:34 [GEOGRAPHIC_DATA]" at bounding box center [213, 361] width 123 height 12
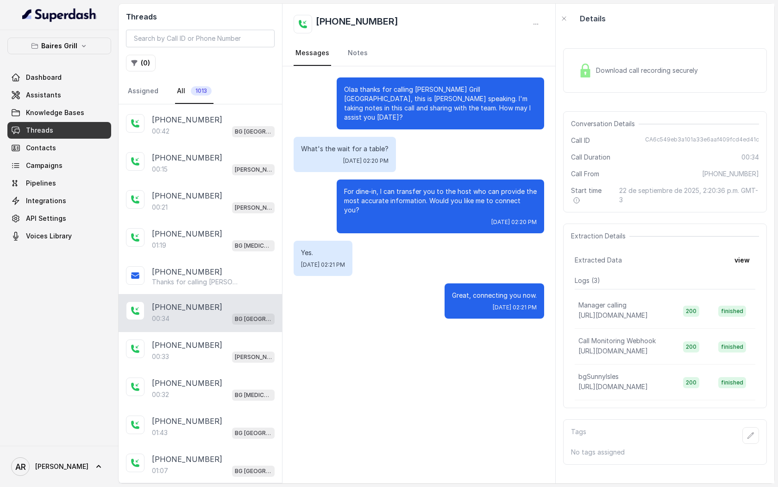
scroll to position [988, 0]
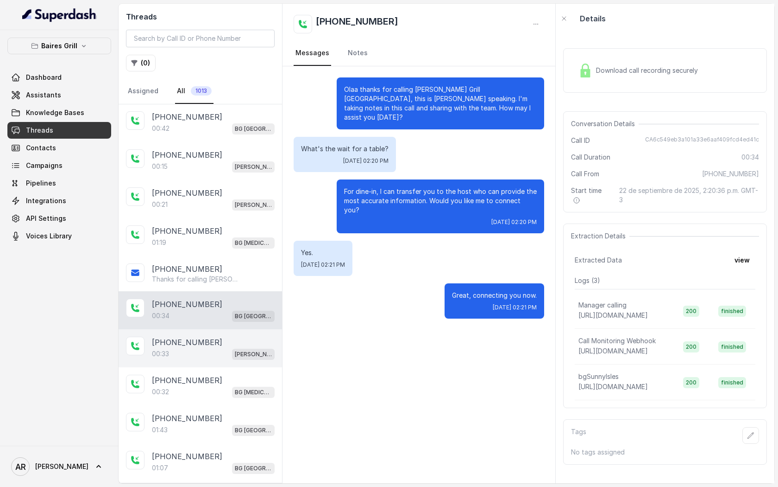
click at [213, 348] on div "00:33 [PERSON_NAME]" at bounding box center [213, 354] width 123 height 12
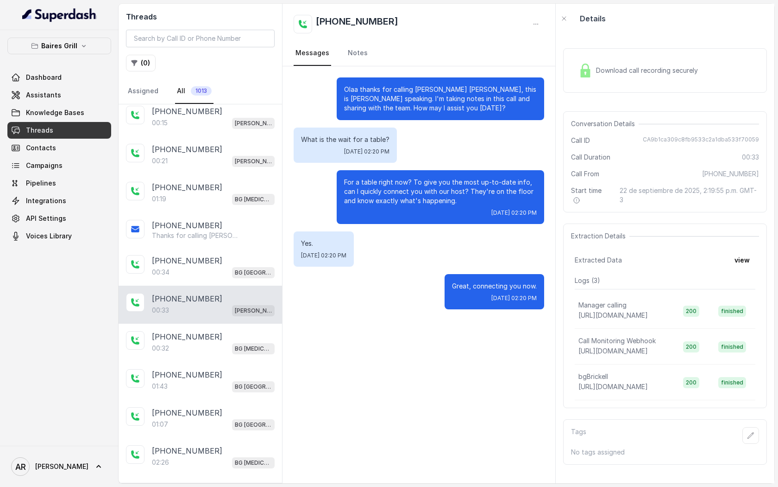
click at [213, 344] on div "00:32 BG [MEDICAL_DATA]" at bounding box center [213, 348] width 123 height 12
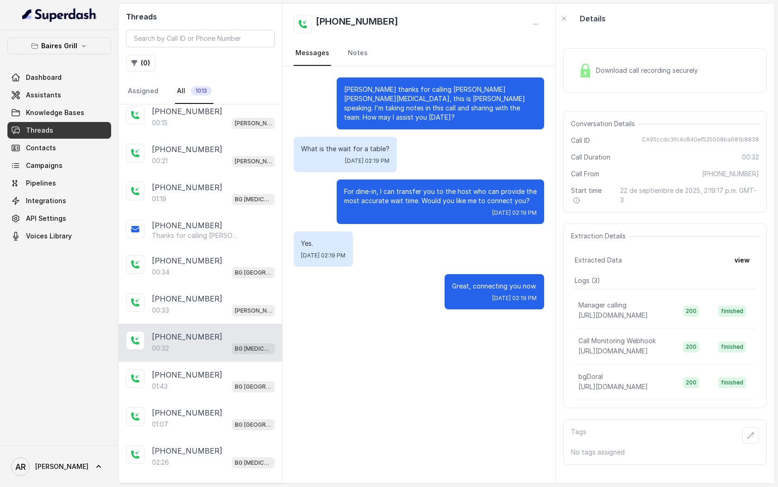
scroll to position [1083, 0]
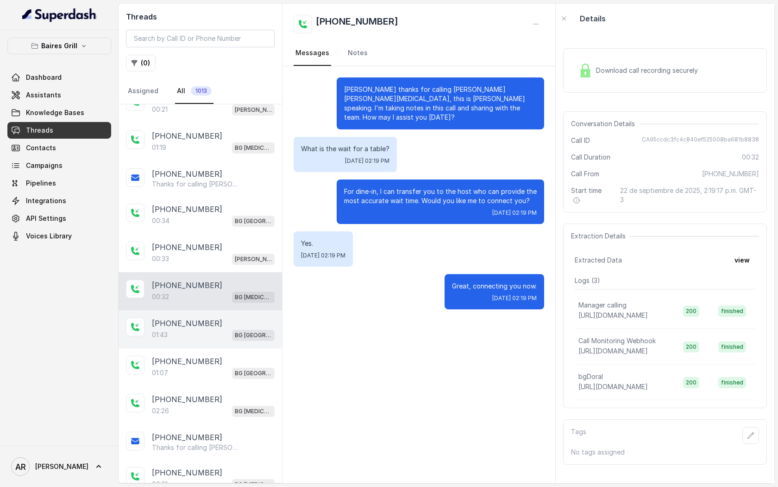
click at [217, 329] on div "01:43 [GEOGRAPHIC_DATA]" at bounding box center [213, 335] width 123 height 12
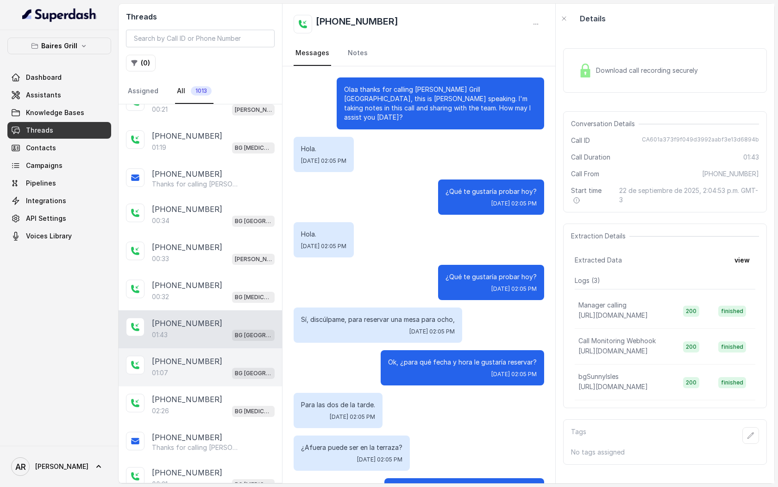
scroll to position [657, 0]
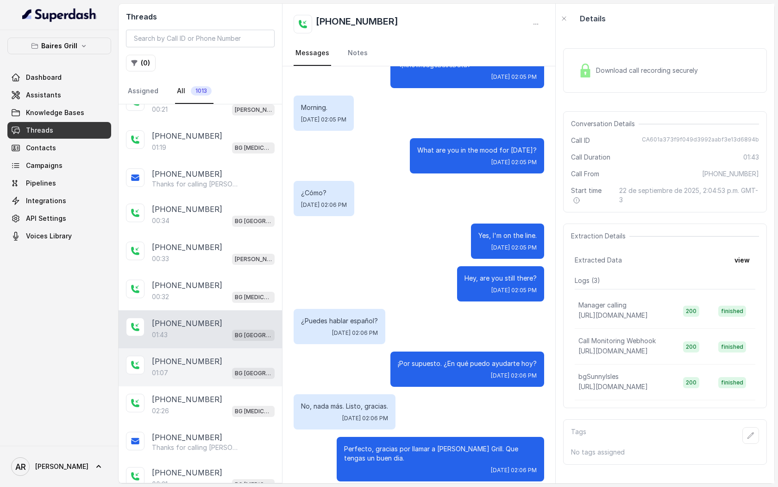
click at [206, 368] on div "01:07 [GEOGRAPHIC_DATA]" at bounding box center [213, 373] width 123 height 12
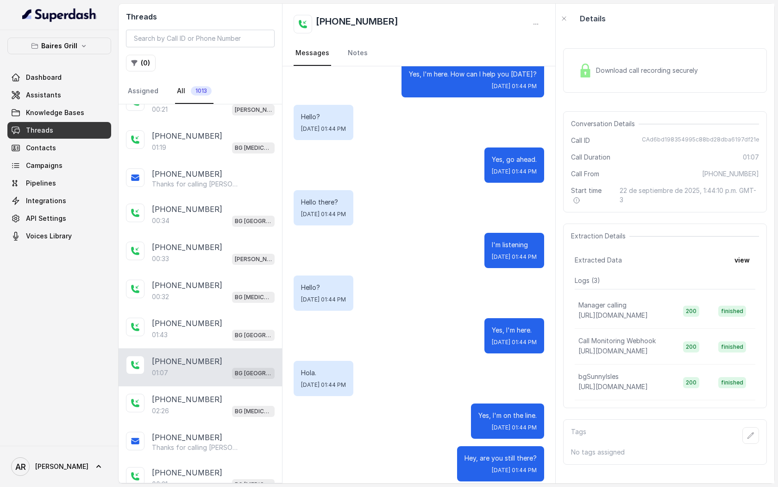
scroll to position [1153, 0]
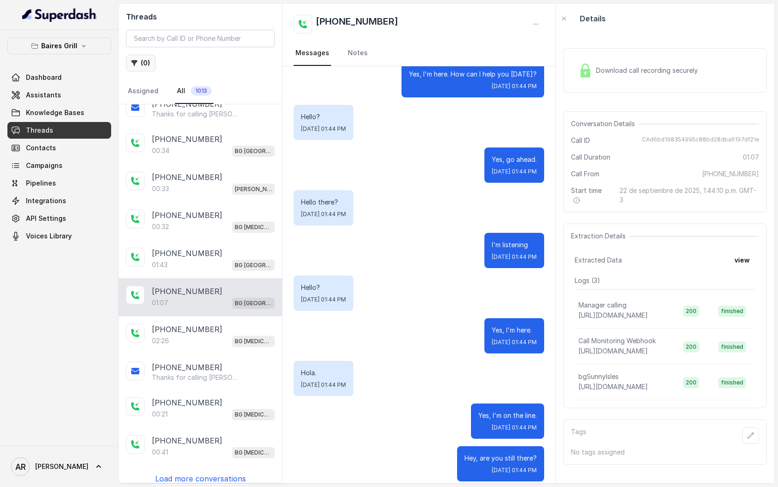
click at [146, 57] on button "( 0 )" at bounding box center [141, 63] width 30 height 17
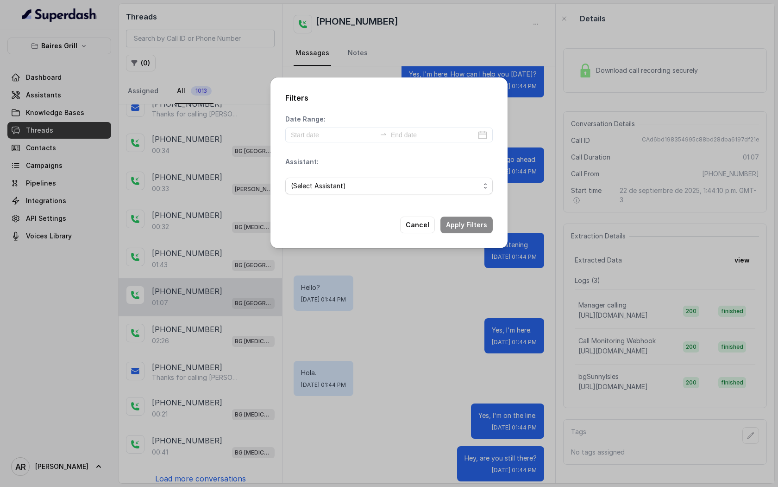
click at [320, 124] on div "Date Range:" at bounding box center [389, 128] width 208 height 28
click at [320, 126] on div "Date Range:" at bounding box center [389, 128] width 208 height 28
click at [320, 134] on input at bounding box center [333, 135] width 85 height 10
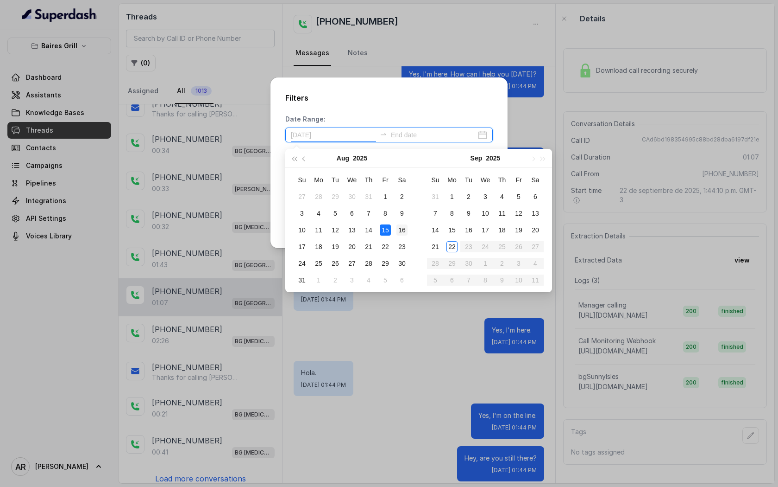
type input "[DATE]"
click at [531, 229] on div "20" at bounding box center [535, 229] width 11 height 11
type input "[DATE]"
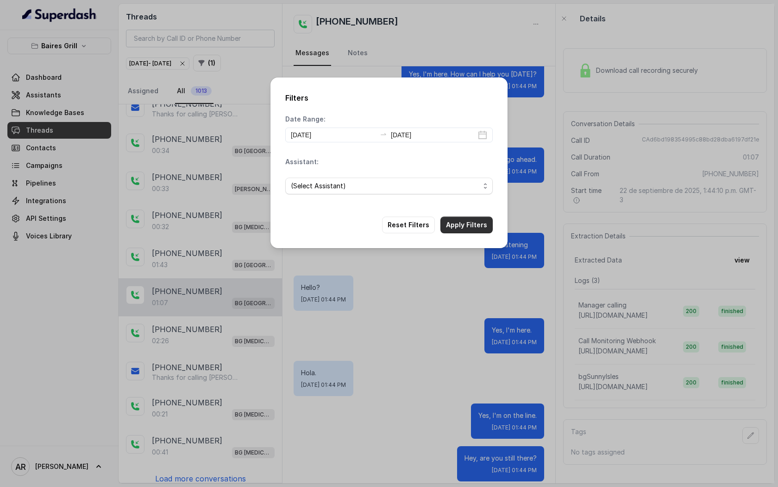
click at [471, 221] on button "Apply Filters" at bounding box center [467, 224] width 52 height 17
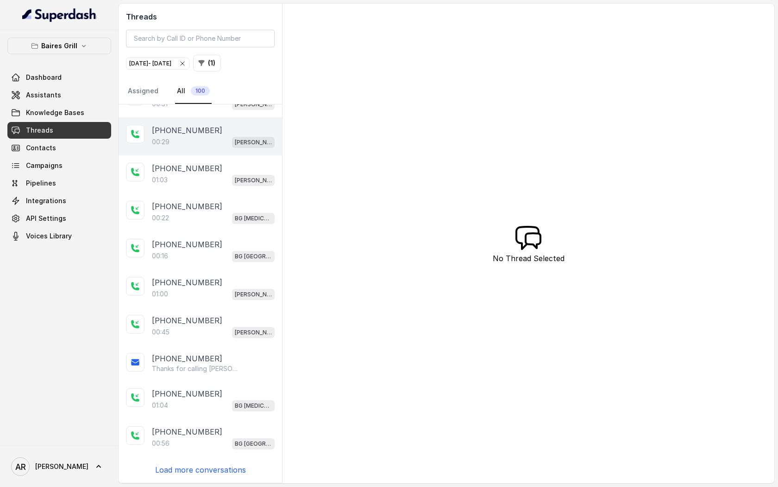
scroll to position [23, 0]
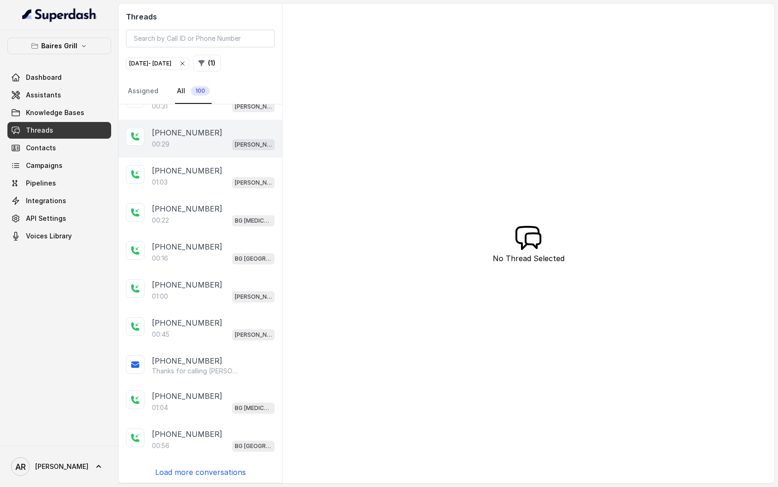
click at [244, 128] on div "[PHONE_NUMBER]" at bounding box center [213, 132] width 123 height 11
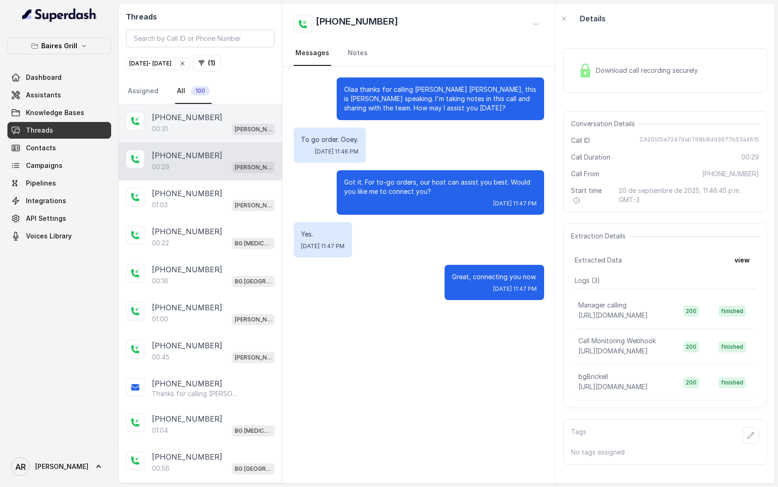
click at [244, 128] on p "[PERSON_NAME]" at bounding box center [253, 129] width 37 height 9
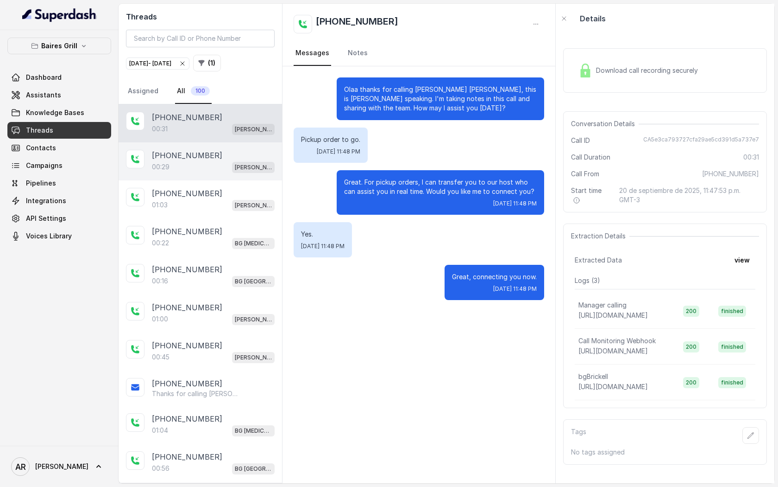
click at [234, 163] on div "00:29 [PERSON_NAME]" at bounding box center [213, 167] width 123 height 12
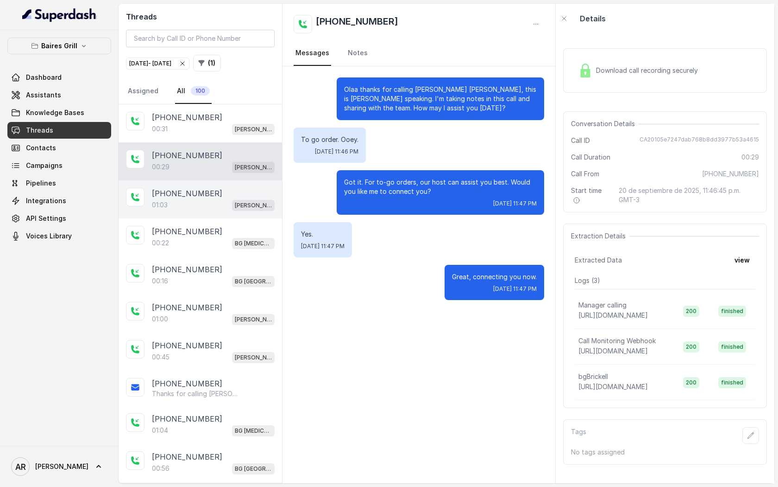
click at [232, 199] on div "01:03 [PERSON_NAME]" at bounding box center [213, 205] width 123 height 12
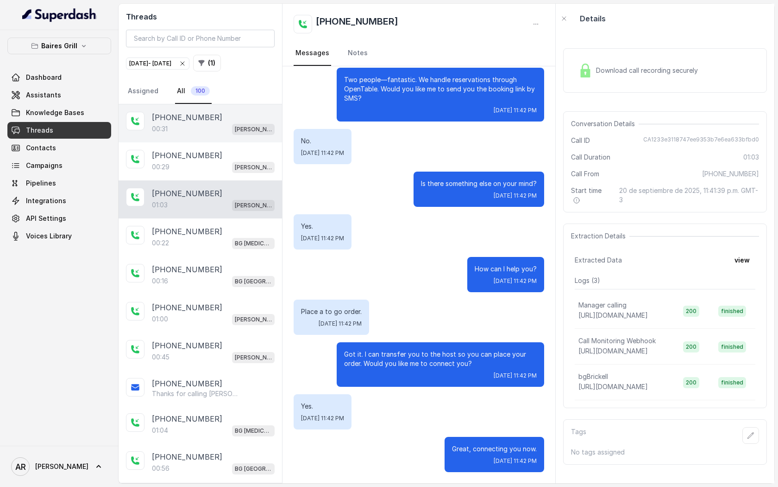
click at [214, 127] on div "00:31 [PERSON_NAME]" at bounding box center [213, 129] width 123 height 12
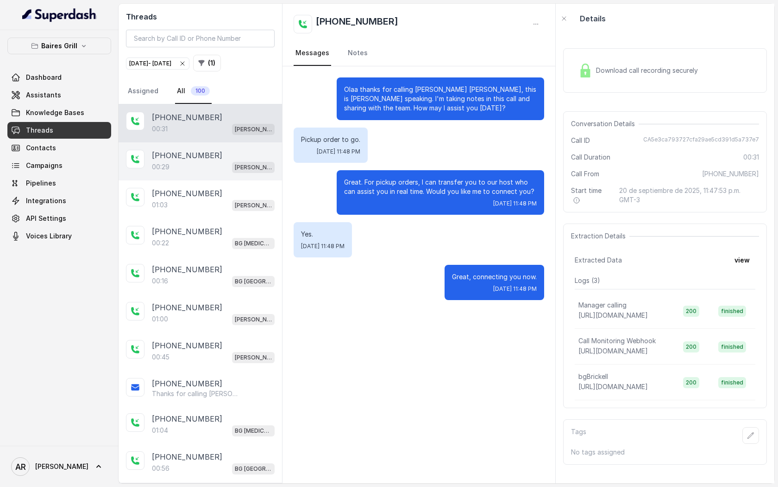
click at [217, 170] on div "00:29 [PERSON_NAME]" at bounding box center [213, 167] width 123 height 12
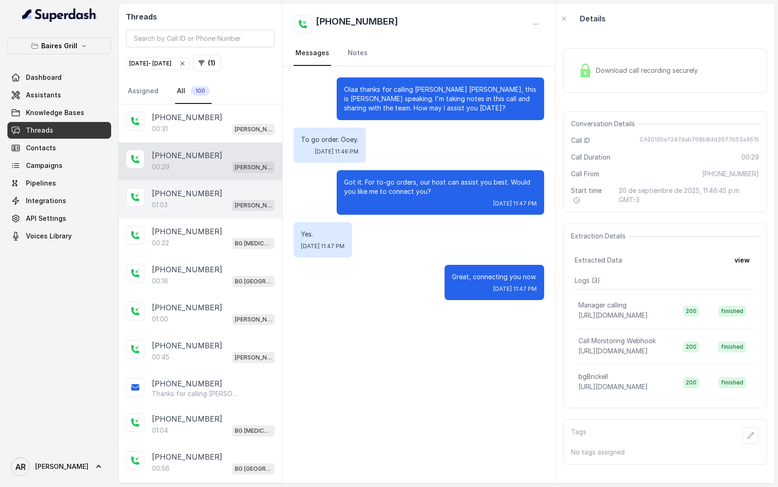
click at [214, 196] on div "[PHONE_NUMBER]" at bounding box center [213, 193] width 123 height 11
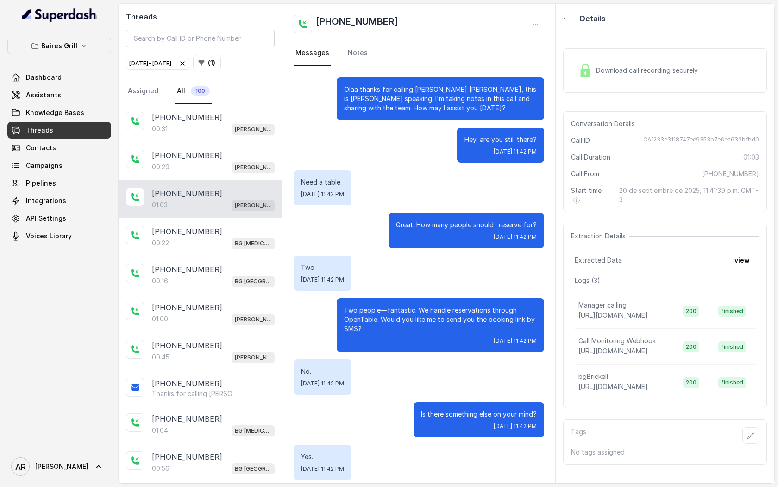
scroll to position [230, 0]
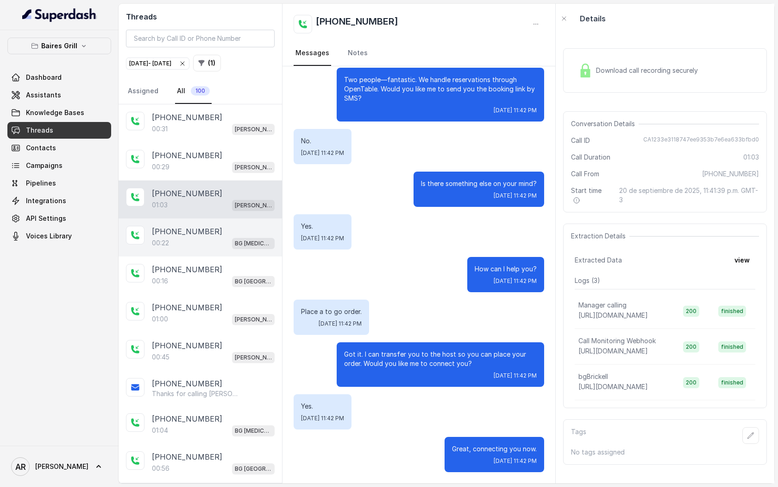
click at [219, 226] on div "[PHONE_NUMBER]" at bounding box center [213, 231] width 123 height 11
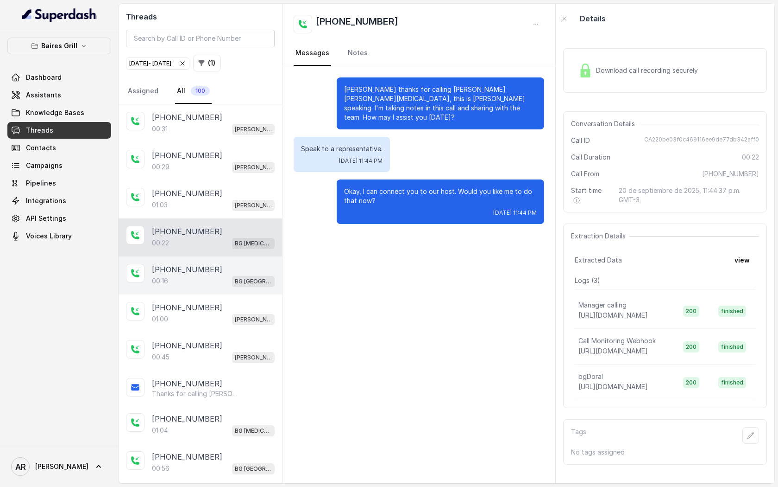
click at [217, 257] on div "[PHONE_NUMBER]:[GEOGRAPHIC_DATA]" at bounding box center [201, 275] width 164 height 38
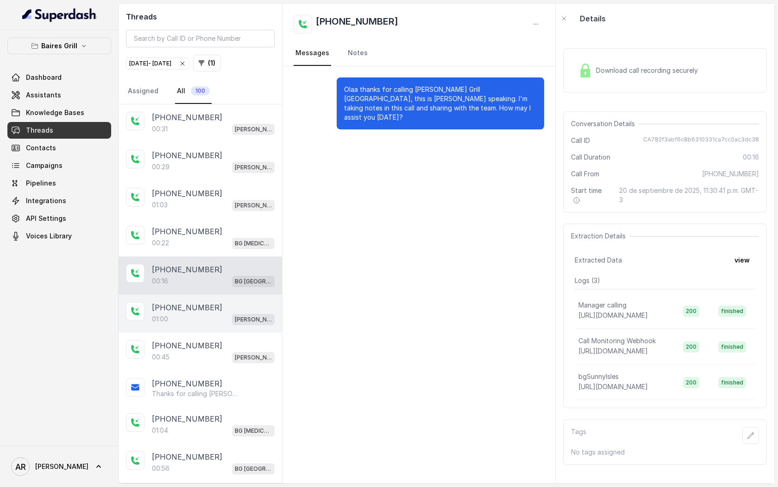
click at [207, 307] on div "[PHONE_NUMBER]" at bounding box center [213, 307] width 123 height 11
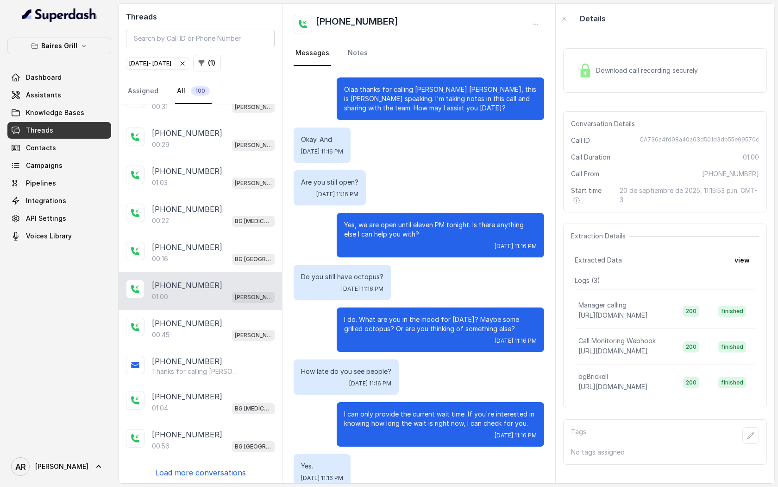
click at [604, 60] on div "Download call recording securely" at bounding box center [638, 70] width 127 height 21
